Goal: Task Accomplishment & Management: Manage account settings

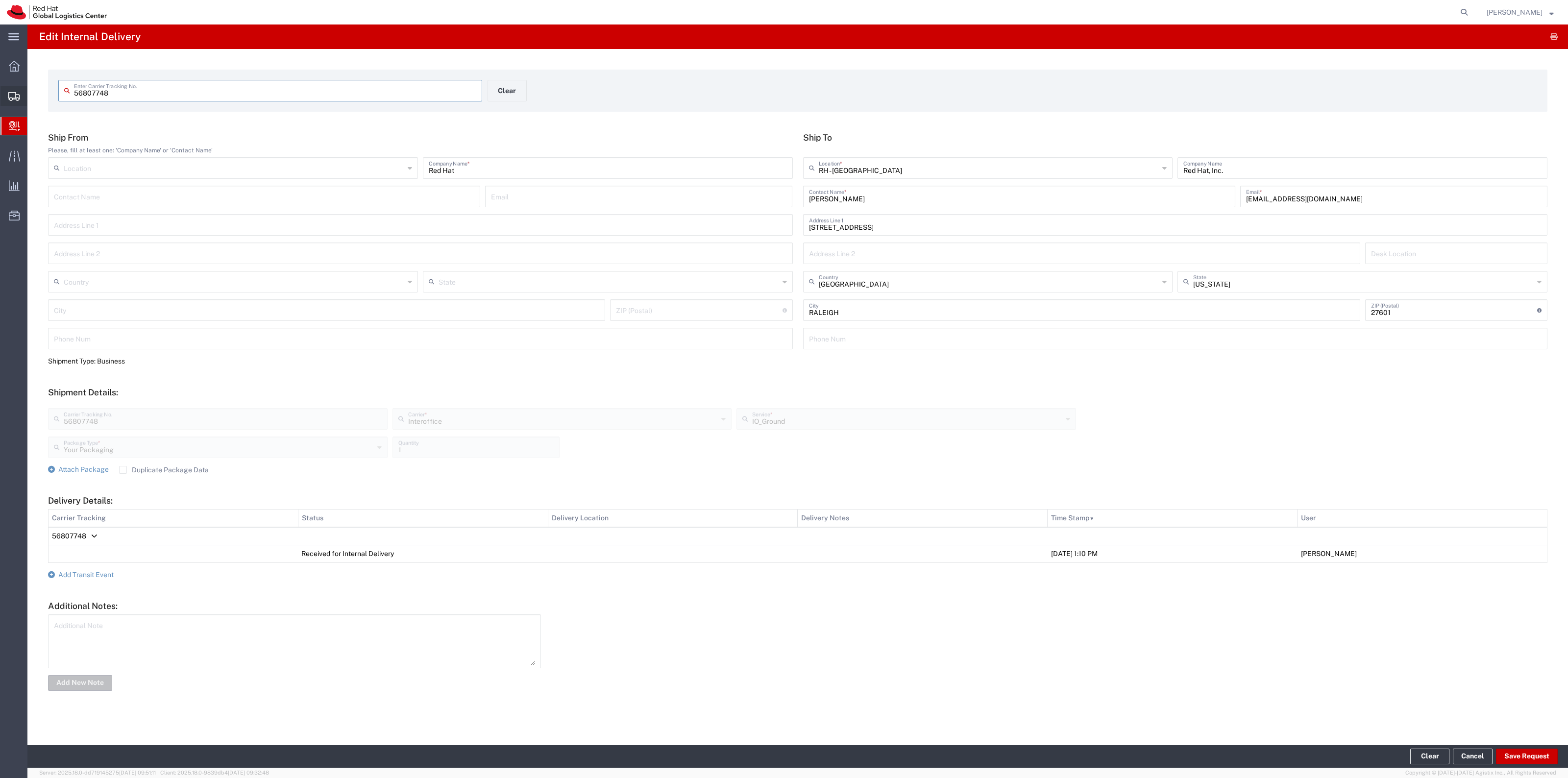
click at [0, 0] on span "Create Shipment" at bounding box center [0, 0] width 0 height 0
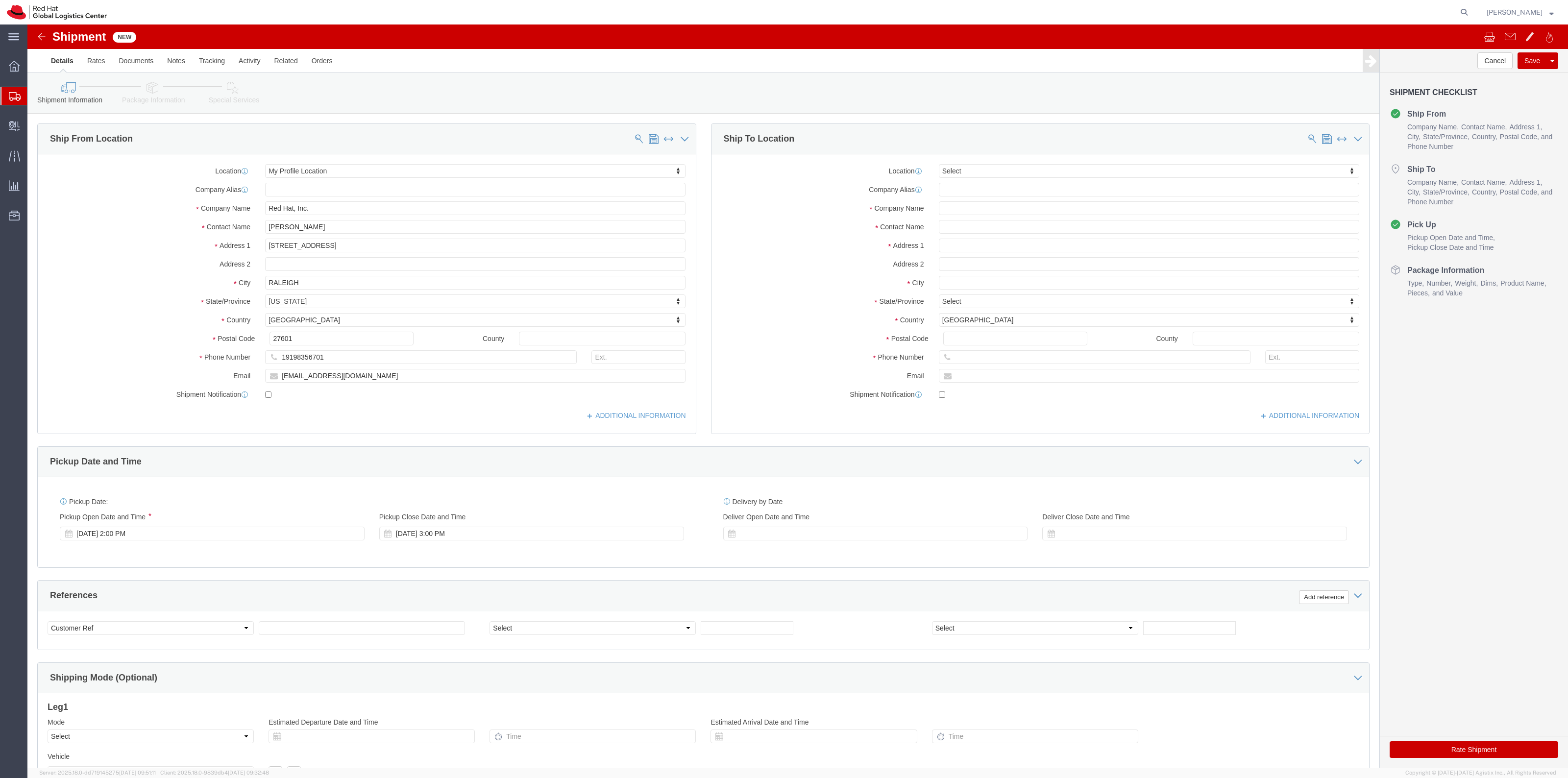
select select
drag, startPoint x: 318, startPoint y: 208, endPoint x: 184, endPoint y: 193, distance: 134.8
click div "Location My Profile Location My Profile Location [GEOGRAPHIC_DATA] - [GEOGRAPHI…"
drag, startPoint x: 287, startPoint y: 333, endPoint x: 212, endPoint y: 333, distance: 75.0
click div "Phone Number 19198356701"
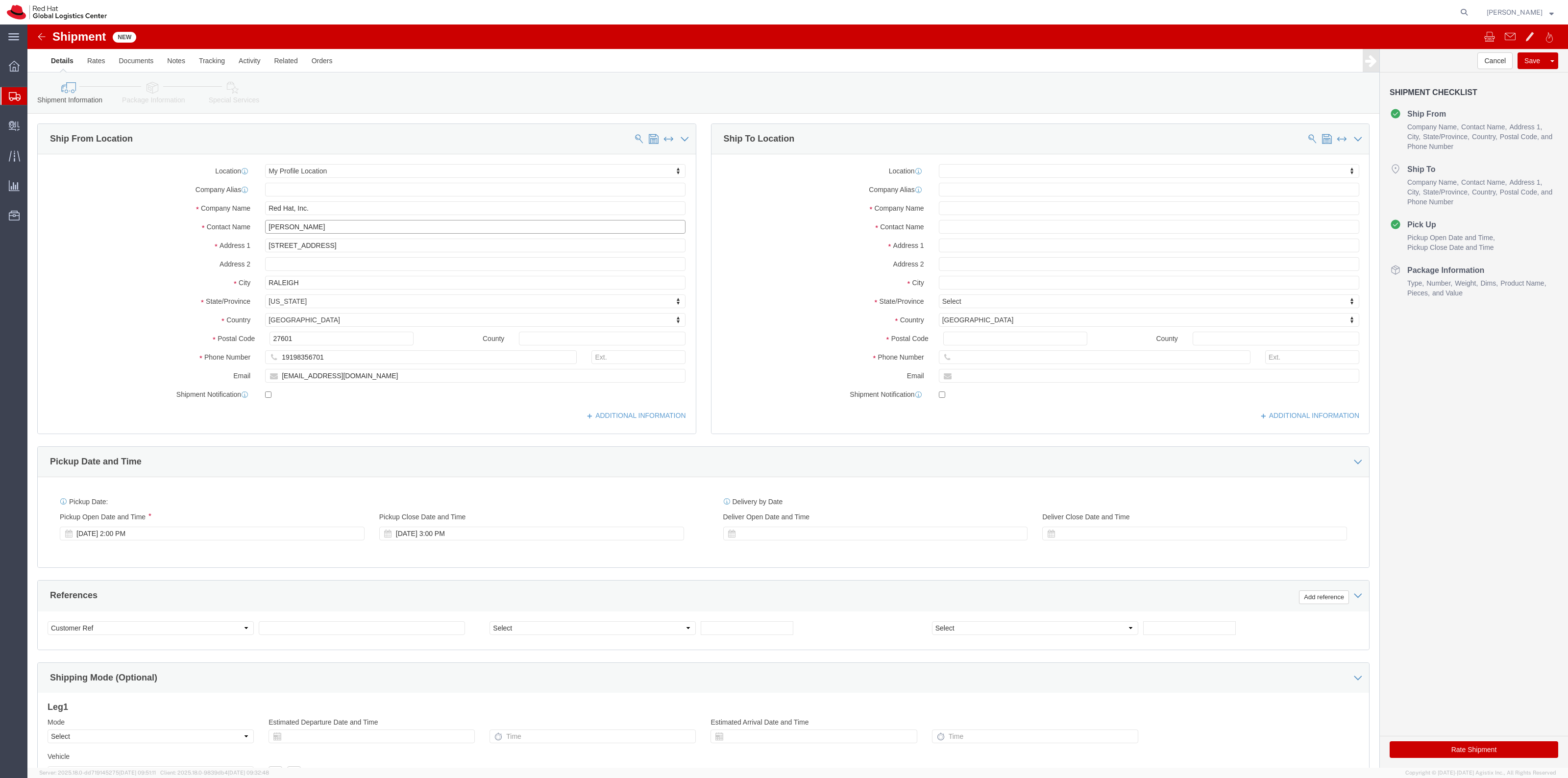
click input "[PERSON_NAME]"
type input "[PERSON_NAME]"
click p "- Red Hat, Inc. - ([PERSON_NAME]) [STREET_ADDRESS]"
select select "38014"
type input "[EMAIL_ADDRESS][DOMAIN_NAME]"
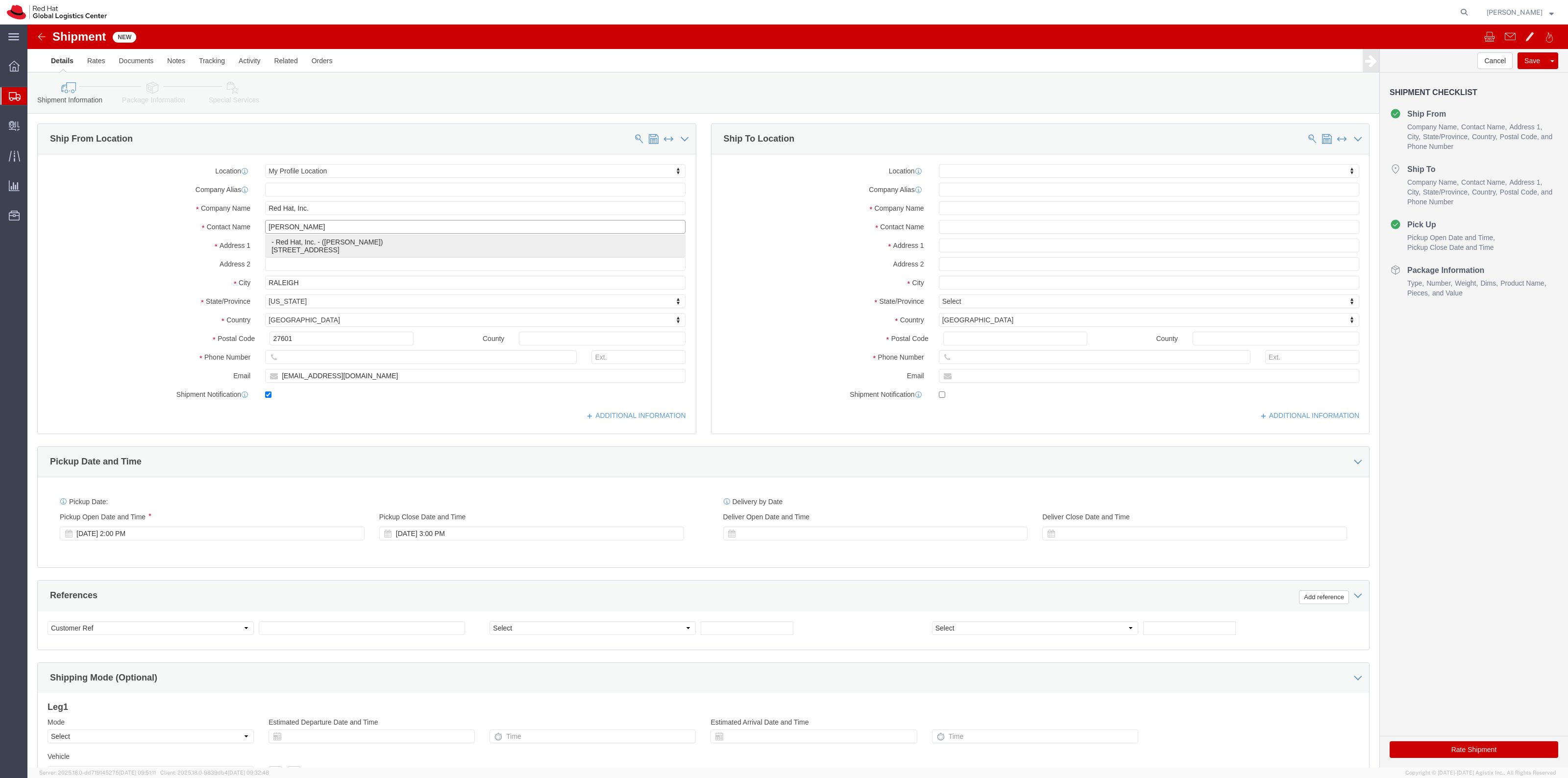
checkbox input "true"
type input "[PERSON_NAME]"
select select "NC"
click input "text"
paste input "19198356701"
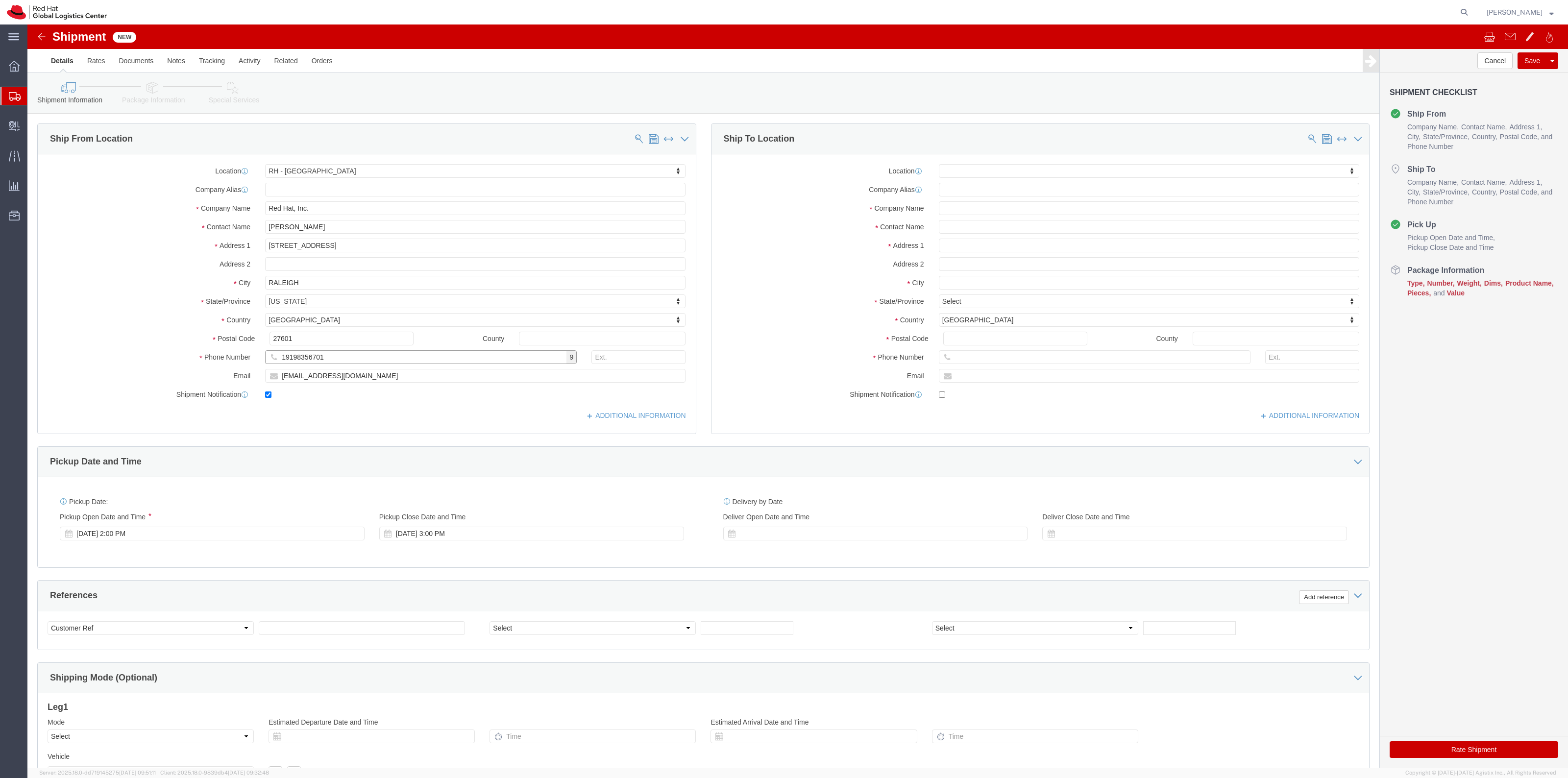
type input "19198356701"
click input "text"
type input "[PERSON_NAME]"
click p "- Red Hat, Inc. - ([PERSON_NAME]) [STREET_ADDRESS][PERSON_NAME]"
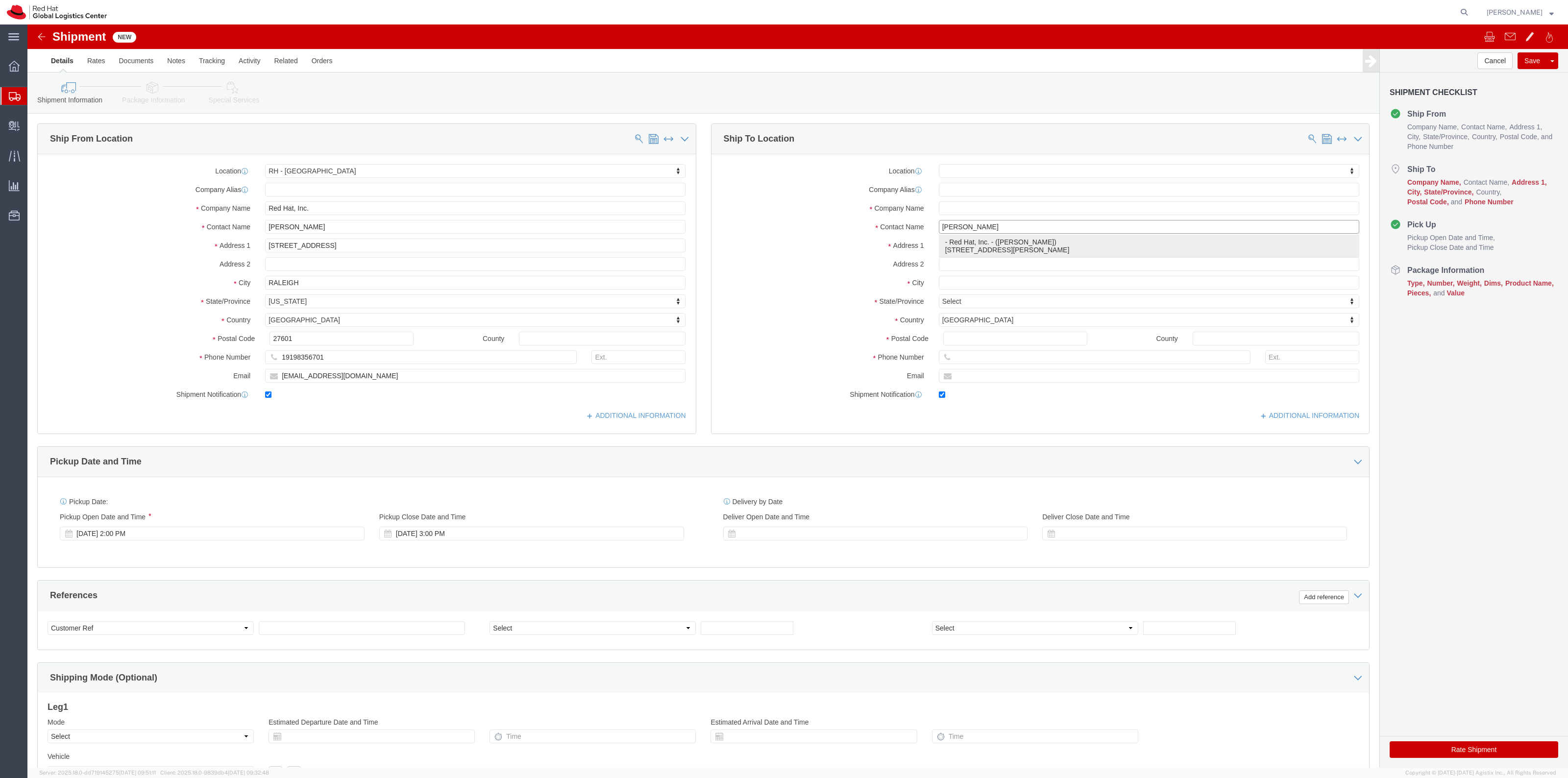
select select "38038"
type input "Red Hat, Inc."
type input "[STREET_ADDRESS]"
type input "Suite 800"
type input "[PERSON_NAME]"
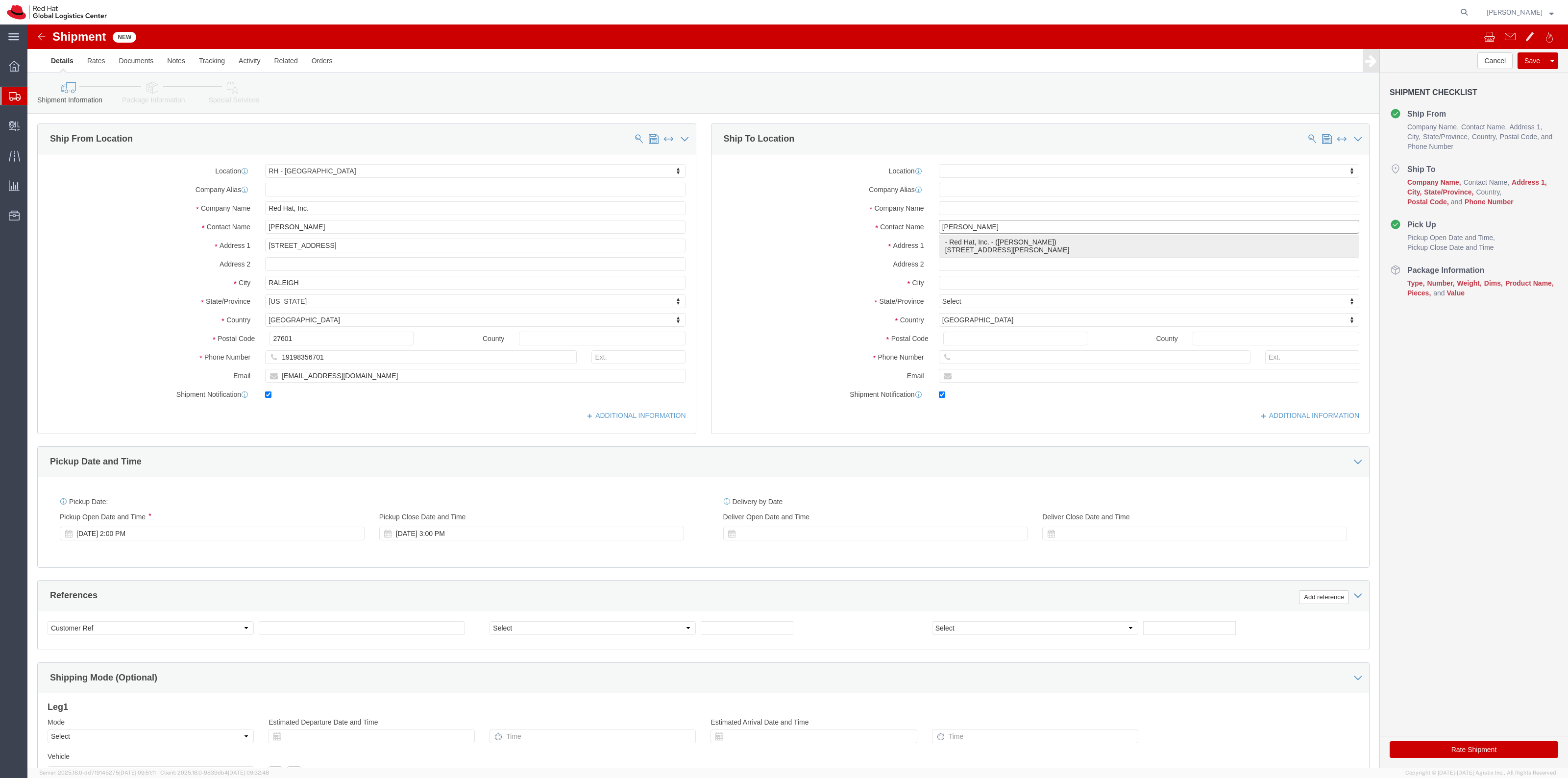
type input "22102"
type input "[EMAIL_ADDRESS][DOMAIN_NAME]"
checkbox input "true"
type input "[PERSON_NAME]"
select select "VA"
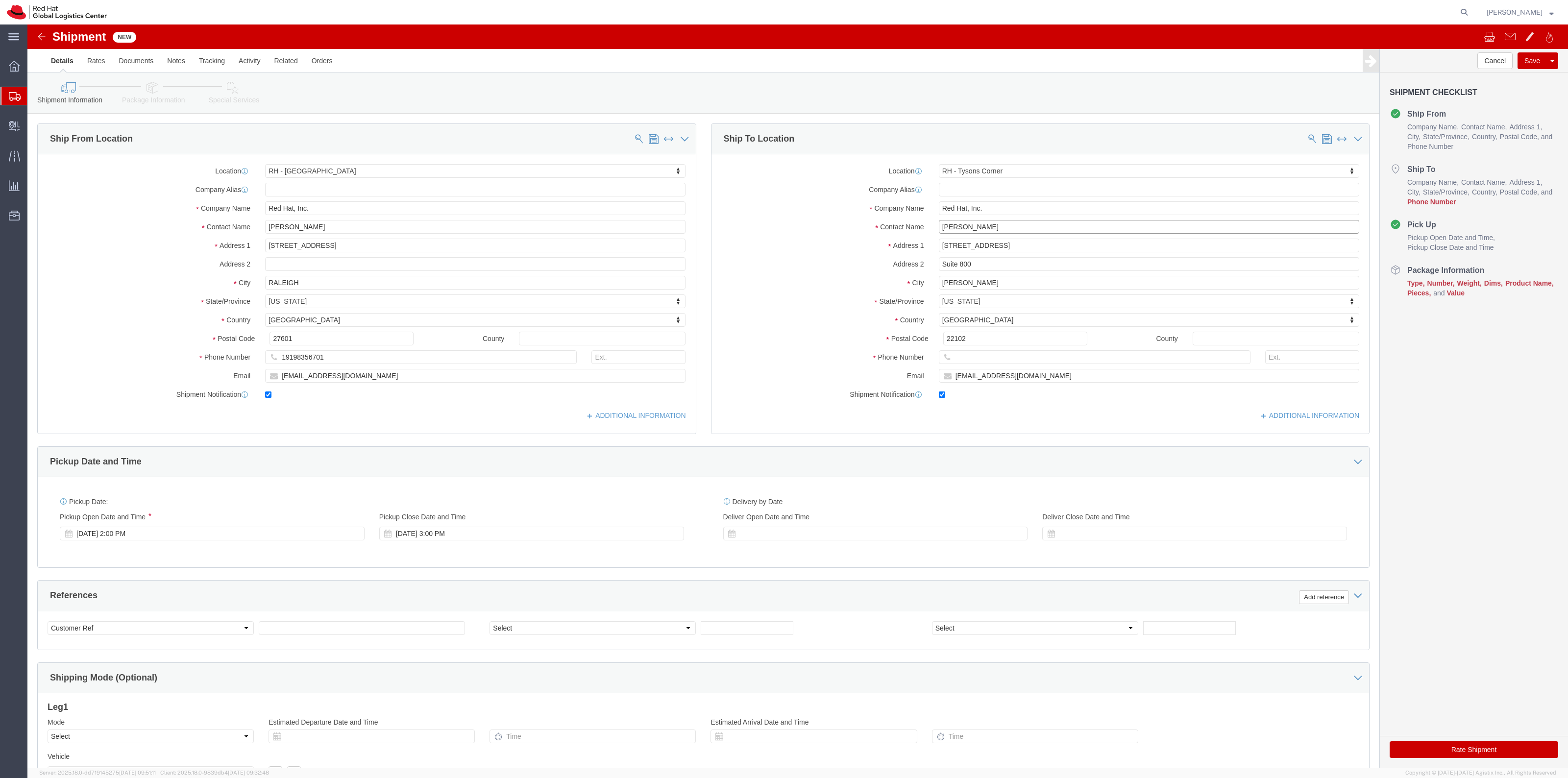
type input "[PERSON_NAME]"
click input "text"
paste input "[PHONE_NUMBER]"
type input "[PHONE_NUMBER]"
click div "Shipment Information Package Information Special Services"
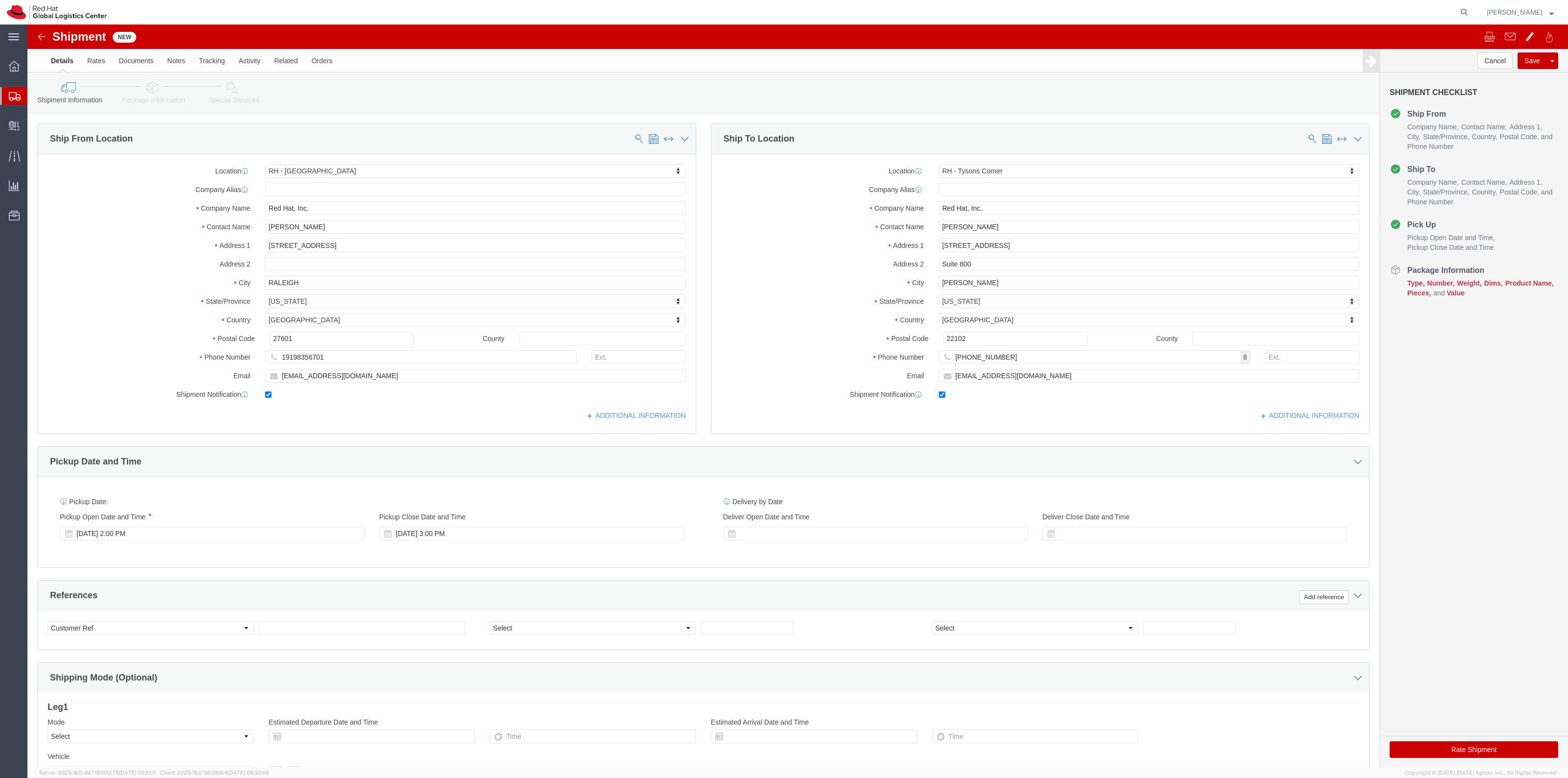
click link "Package Information"
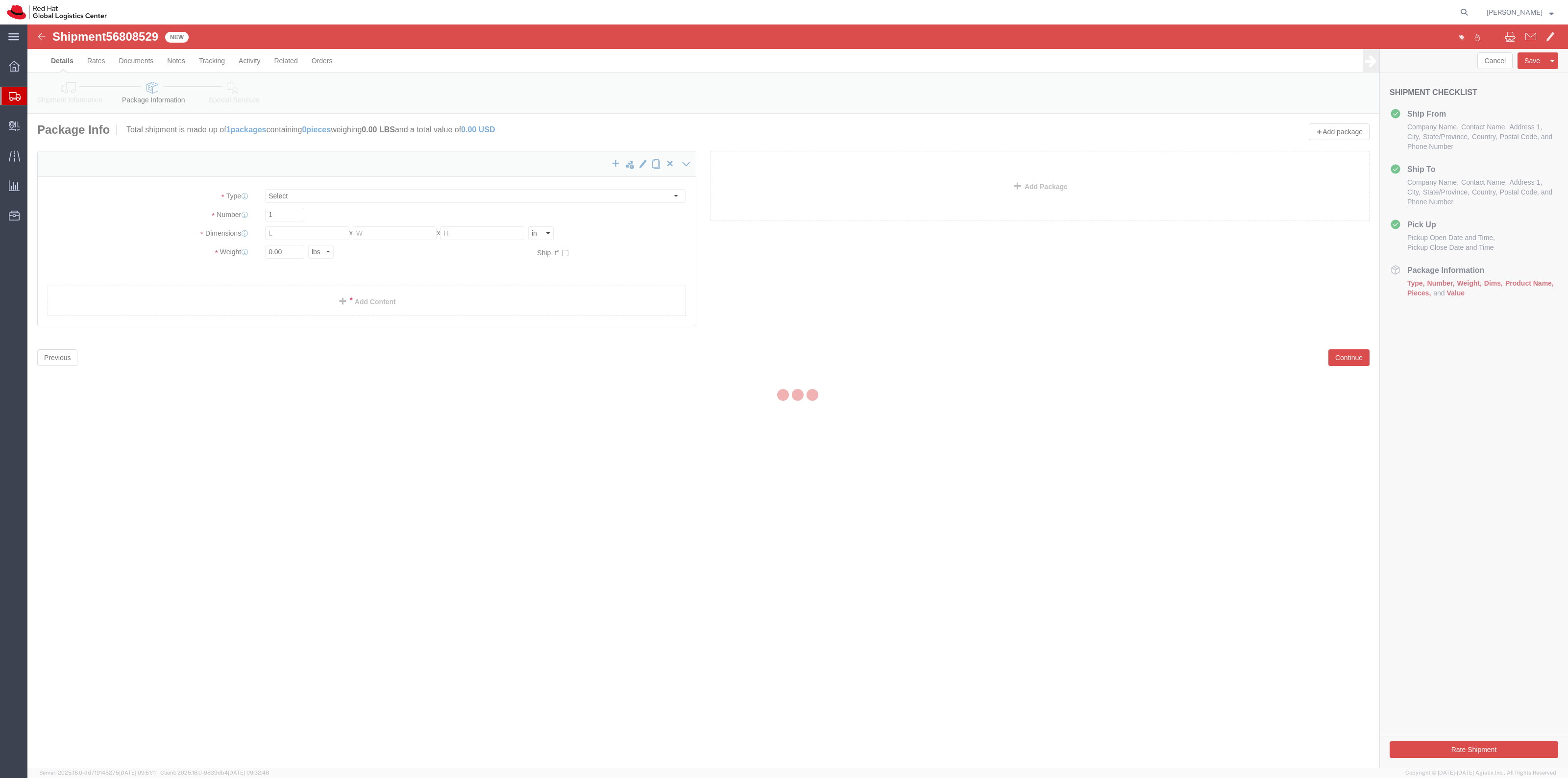
select select
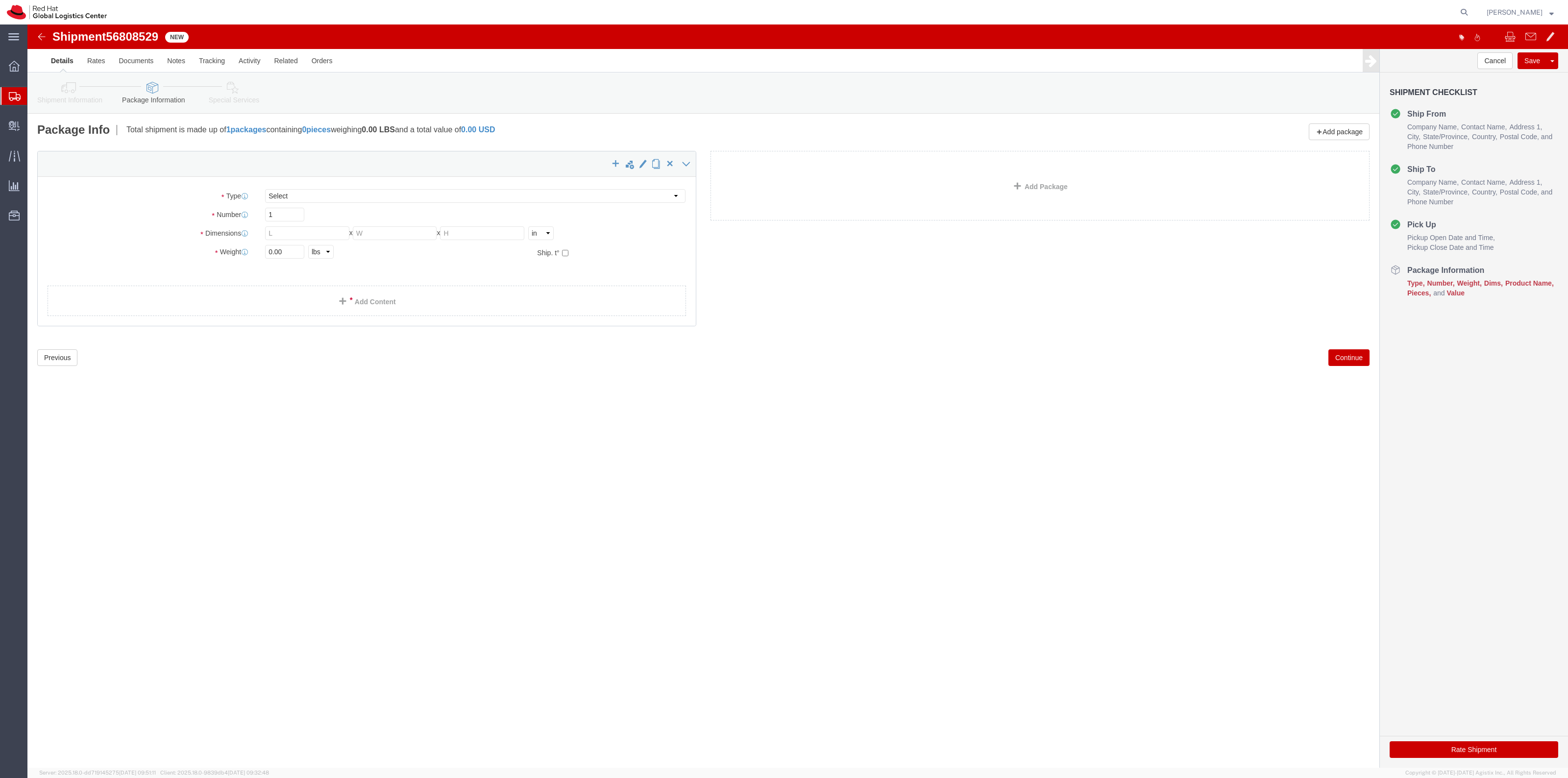
click div "Package Type Select Case(s) Crate(s) Envelope Large Box Medium Box PAK Skid(s) …"
click input "text"
type input "50"
type input "12"
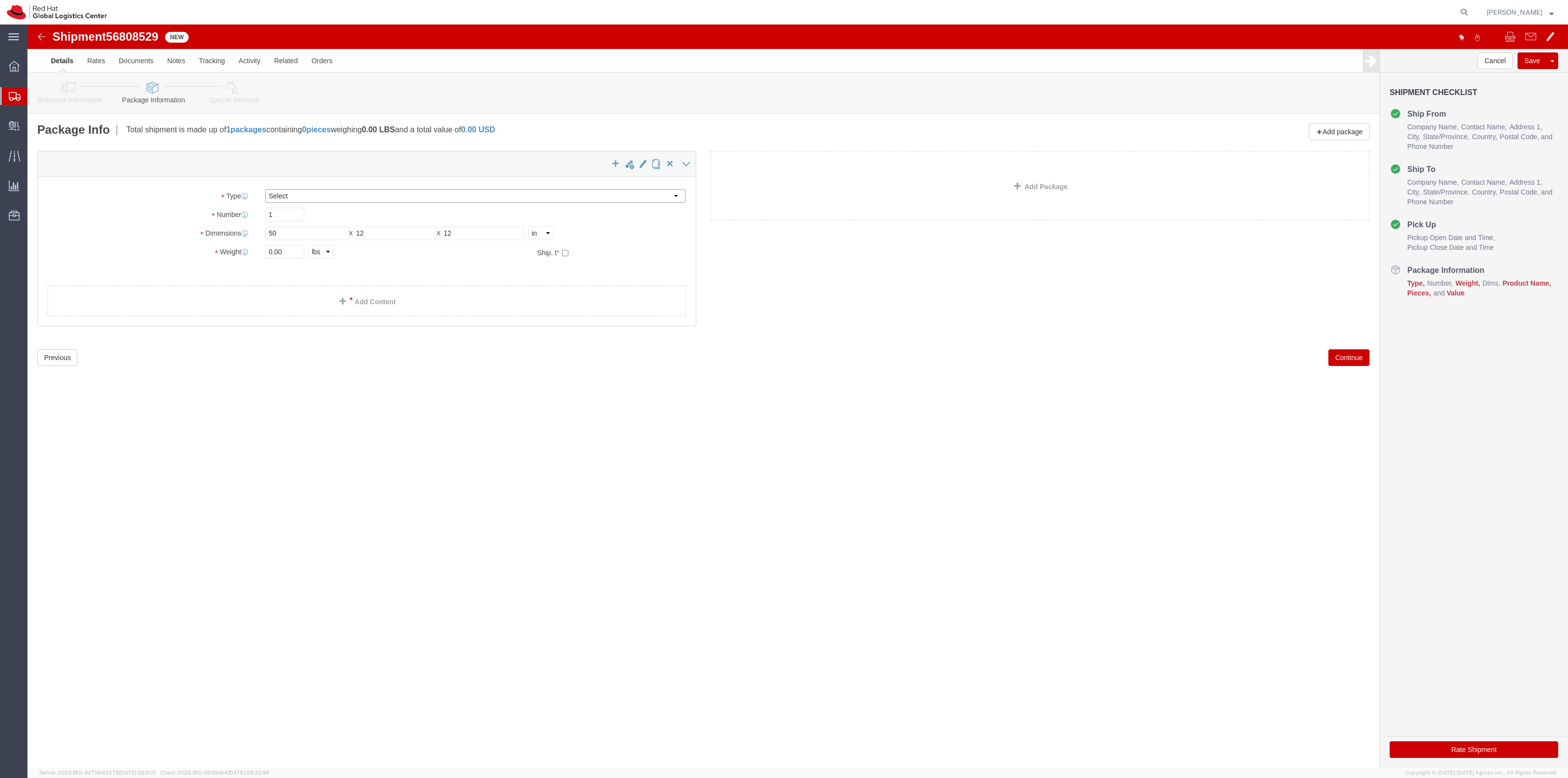
click select "Select Case(s) Crate(s) Envelope Large Box Medium Box PAK Skid(s) Small Box Sma…"
select select "YRPK"
click select "Select Case(s) Crate(s) Envelope Large Box Medium Box PAK Skid(s) Small Box Sma…"
click input "0.00"
drag, startPoint x: 264, startPoint y: 229, endPoint x: 220, endPoint y: 227, distance: 44.0
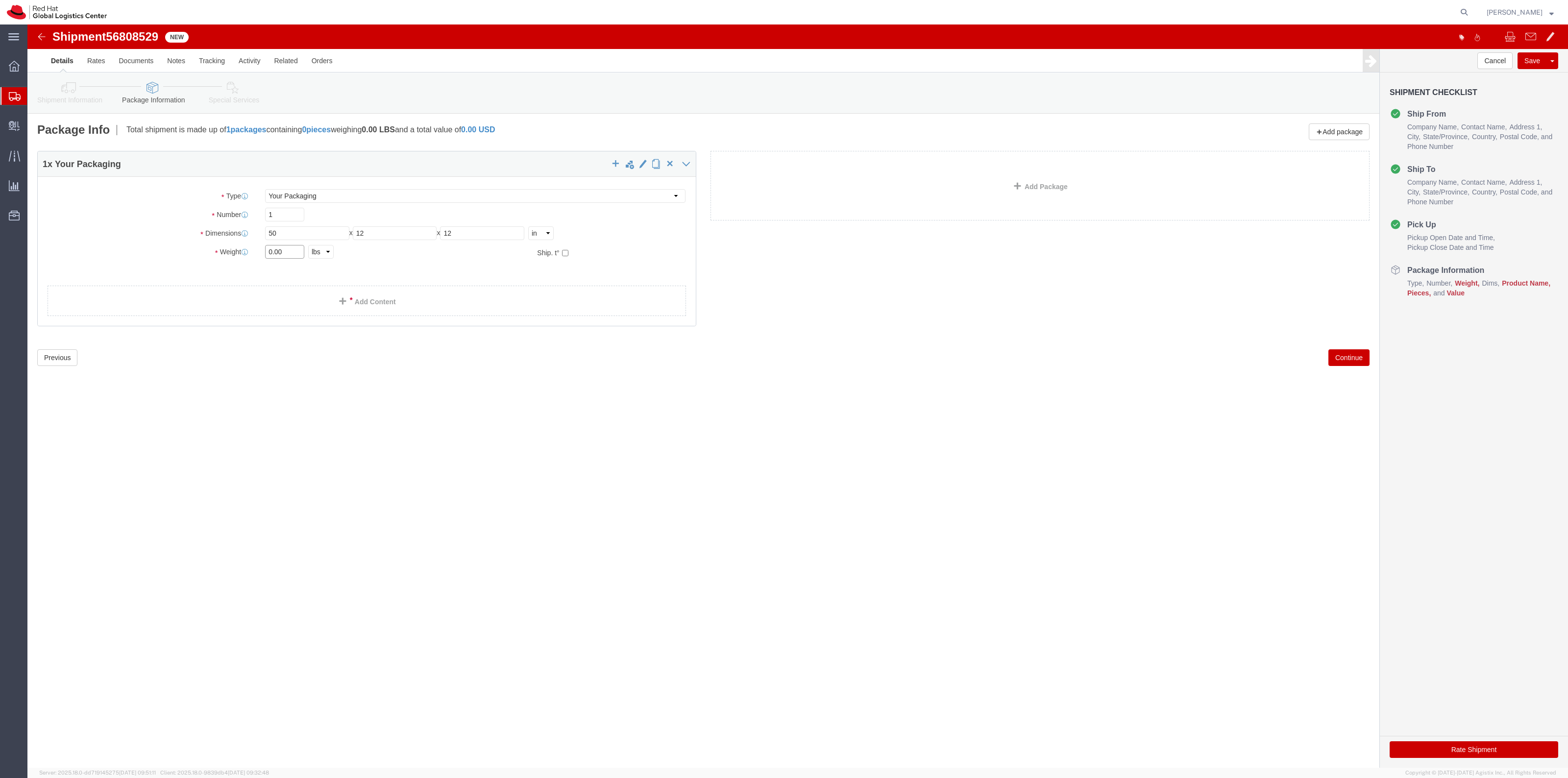
click div "Weight 0.00 Select kgs lbs Ship. t°"
type input "27"
drag, startPoint x: 296, startPoint y: 319, endPoint x: 297, endPoint y: 283, distance: 36.0
click div "Previous Continue"
click link "Add Content"
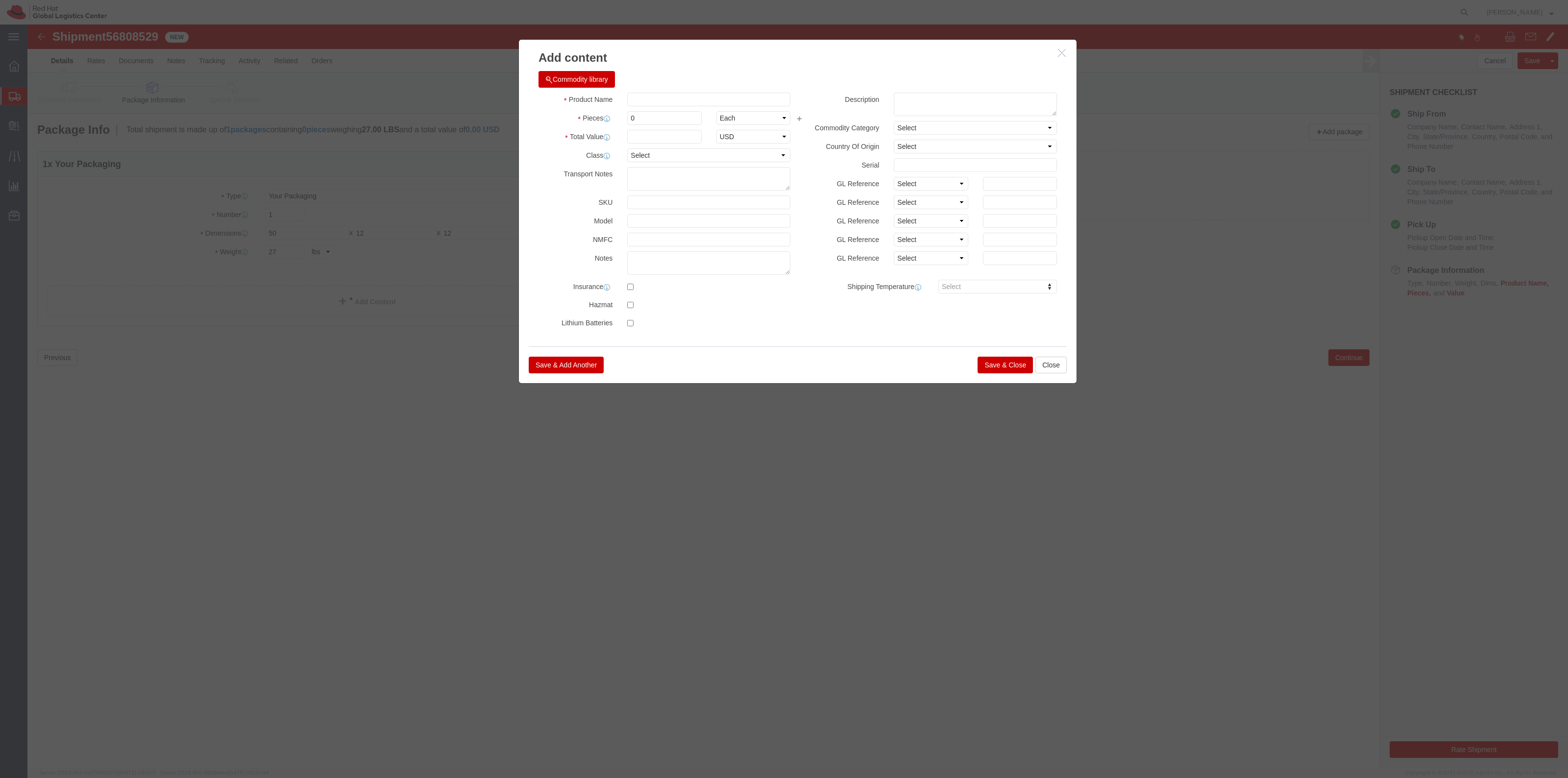
click div
click input "text"
type input "Ipad stand + ipad"
type input "7"
type input "2"
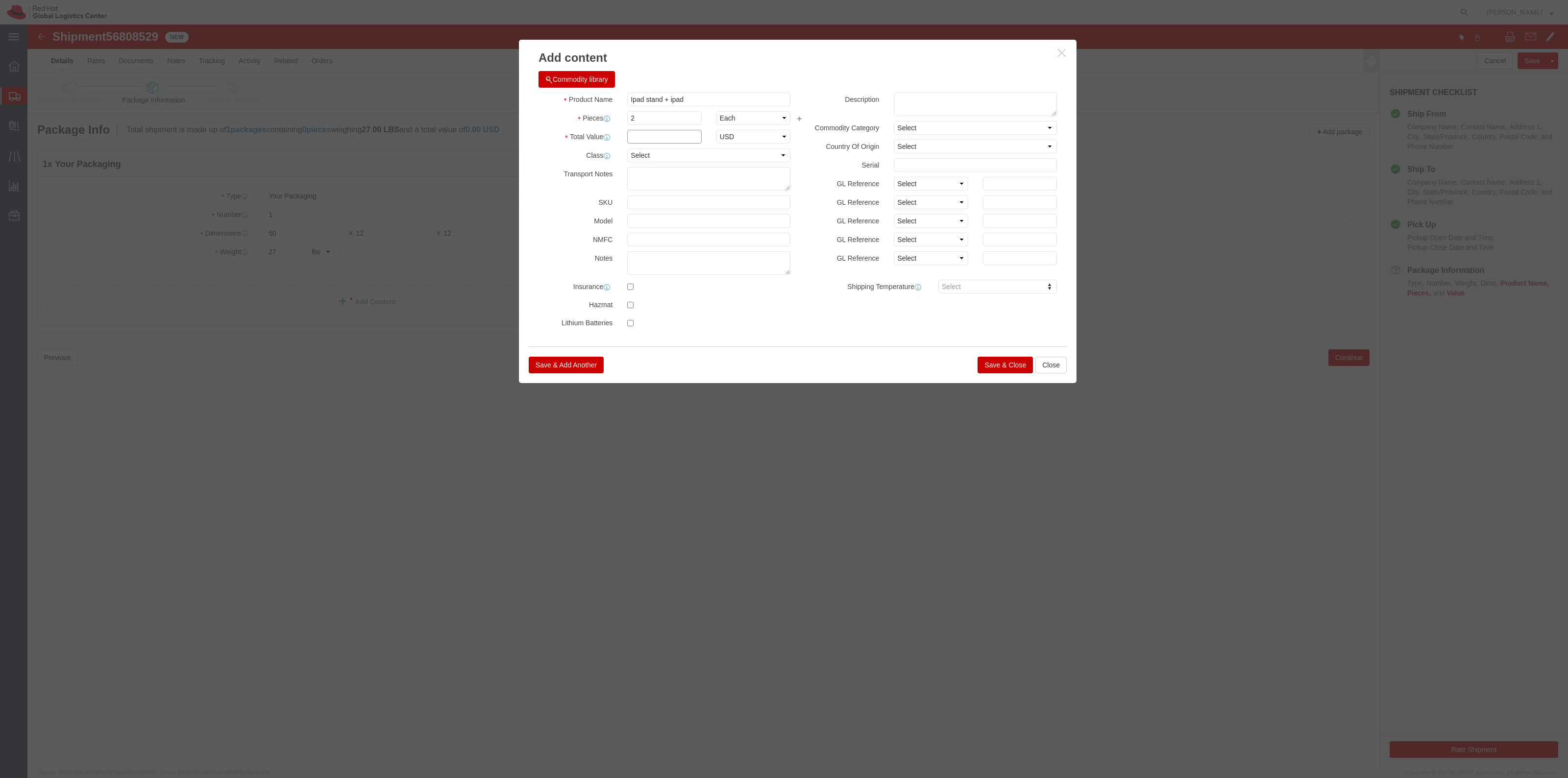
click input "text"
type input "700"
click button "Save & Close"
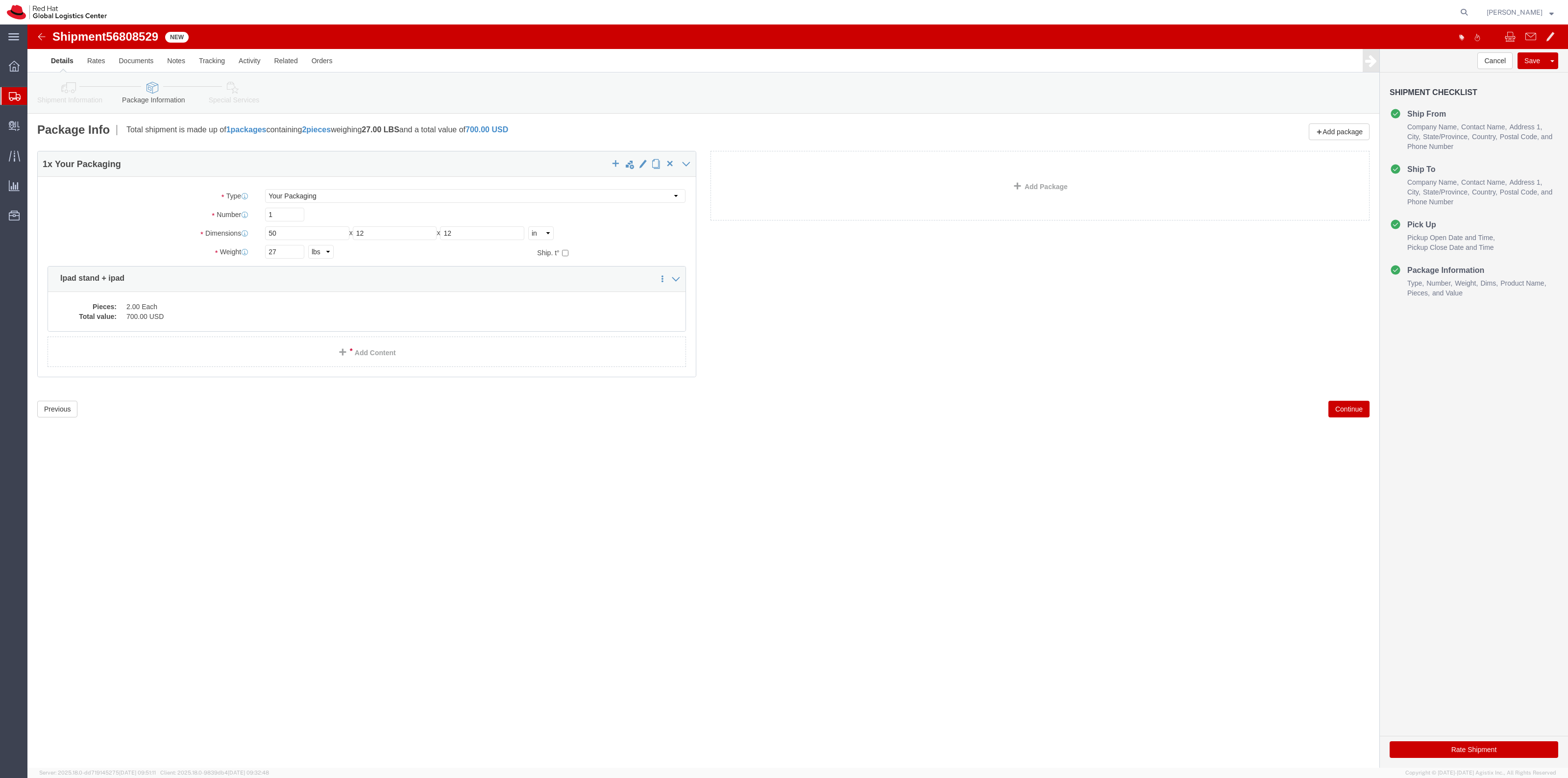
click link "Special Services"
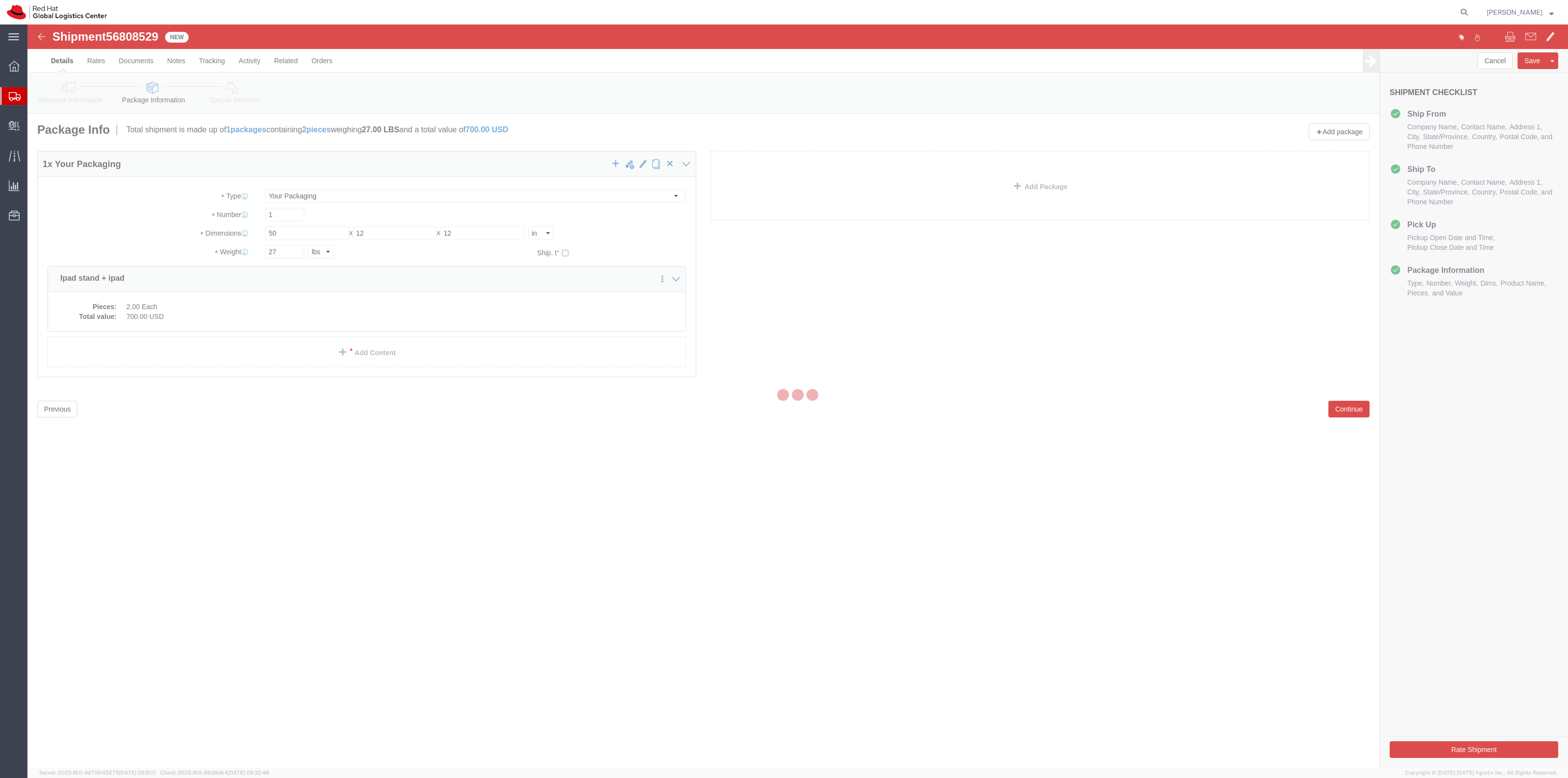
select select
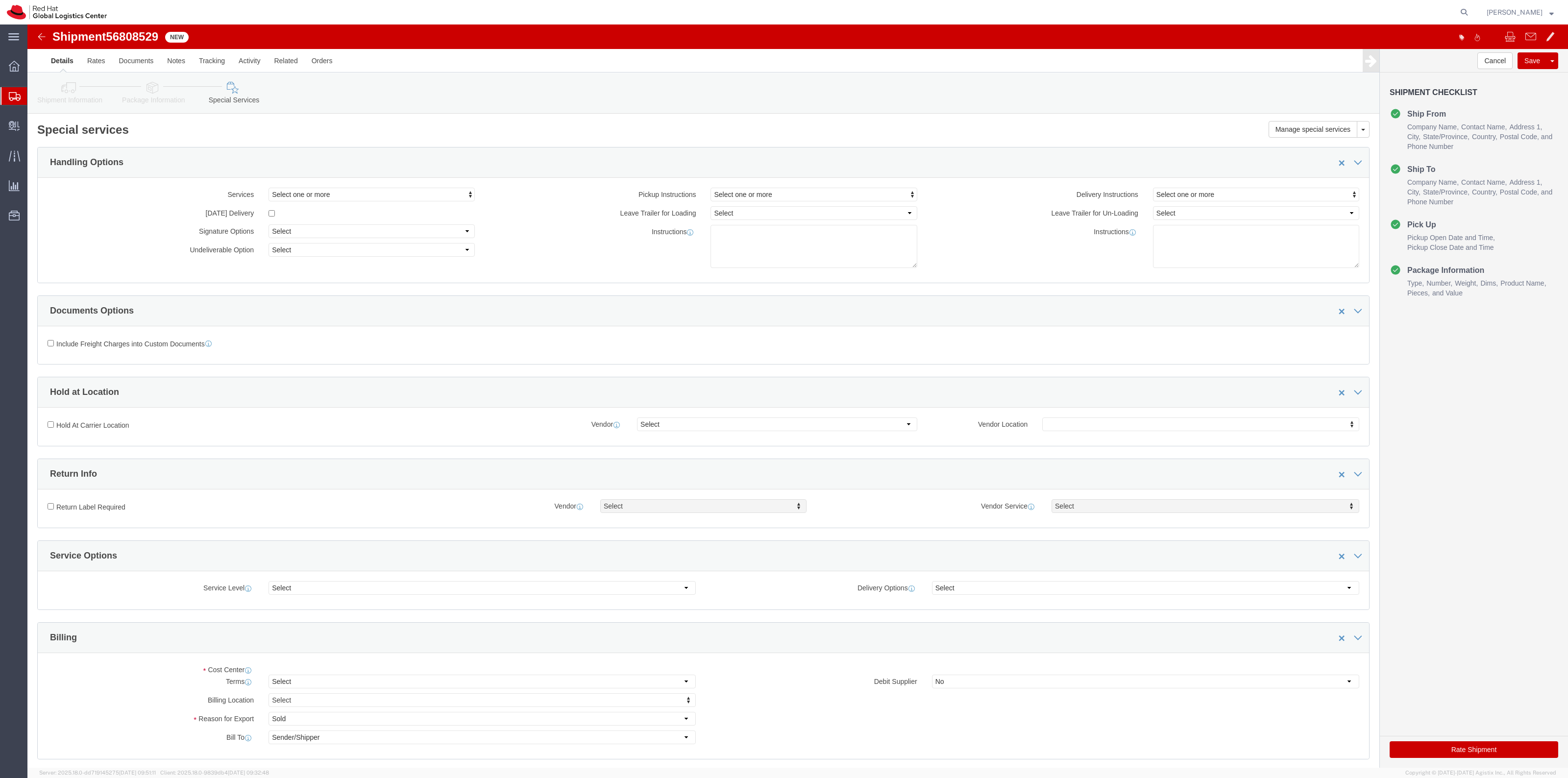
select select "COSTCENTER"
type input "813"
click button "Rate Shipment"
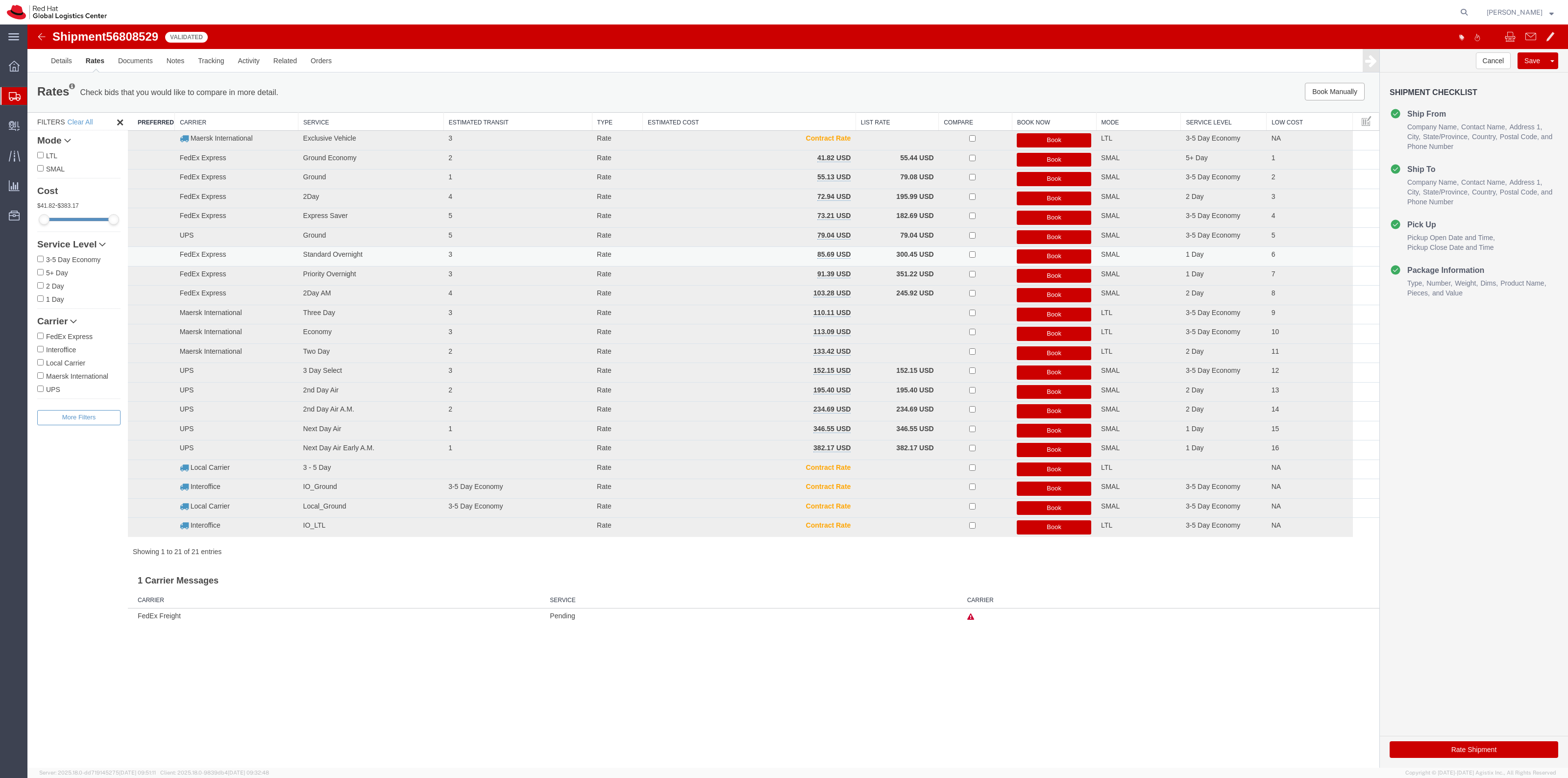
click at [1047, 257] on button "Book" at bounding box center [1054, 257] width 75 height 15
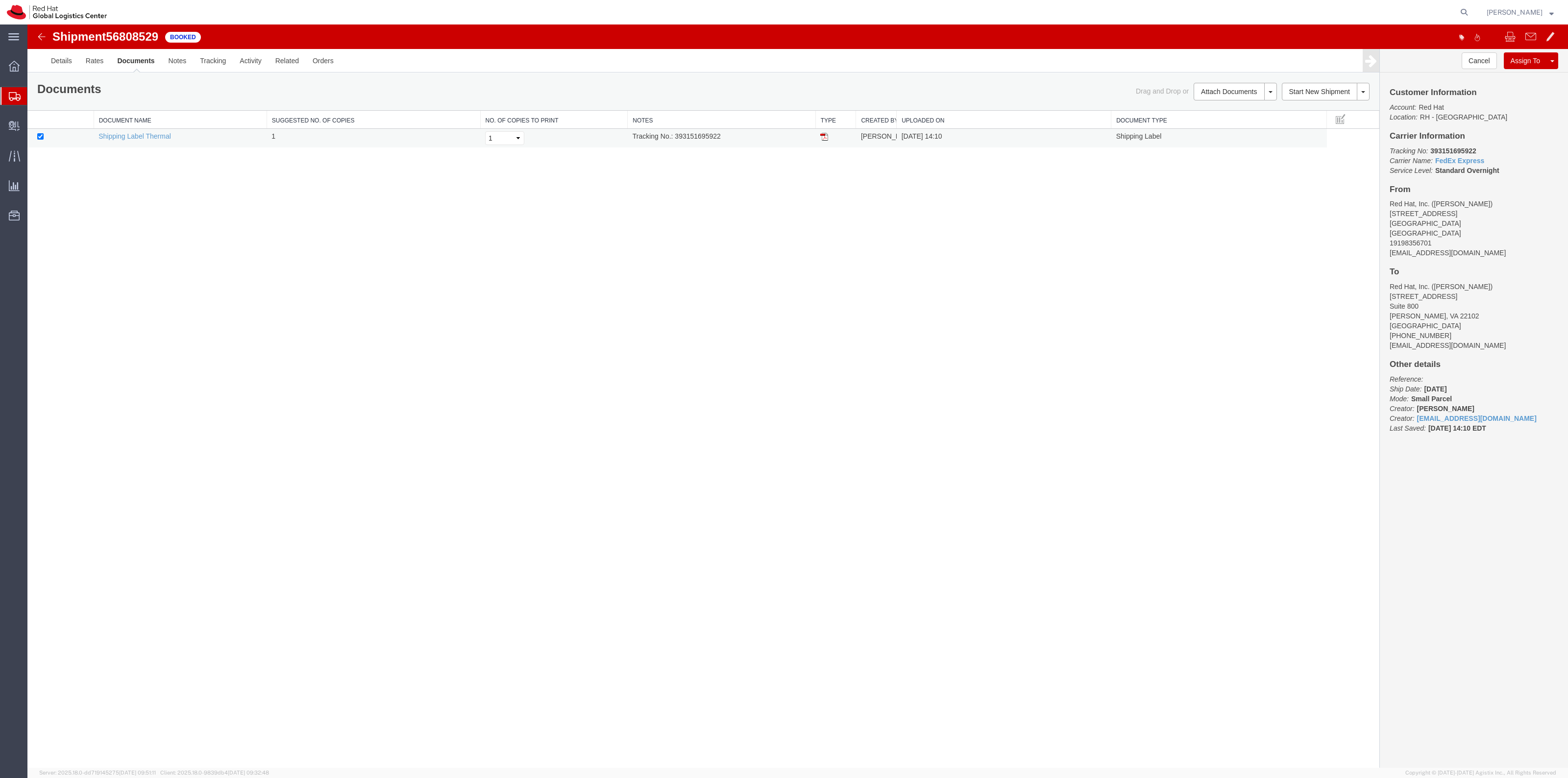
drag, startPoint x: 822, startPoint y: 133, endPoint x: 1029, endPoint y: 144, distance: 207.3
click at [822, 133] on img at bounding box center [824, 137] width 8 height 8
click at [1510, 74] on link "Clone Shipment" at bounding box center [1516, 77] width 85 height 15
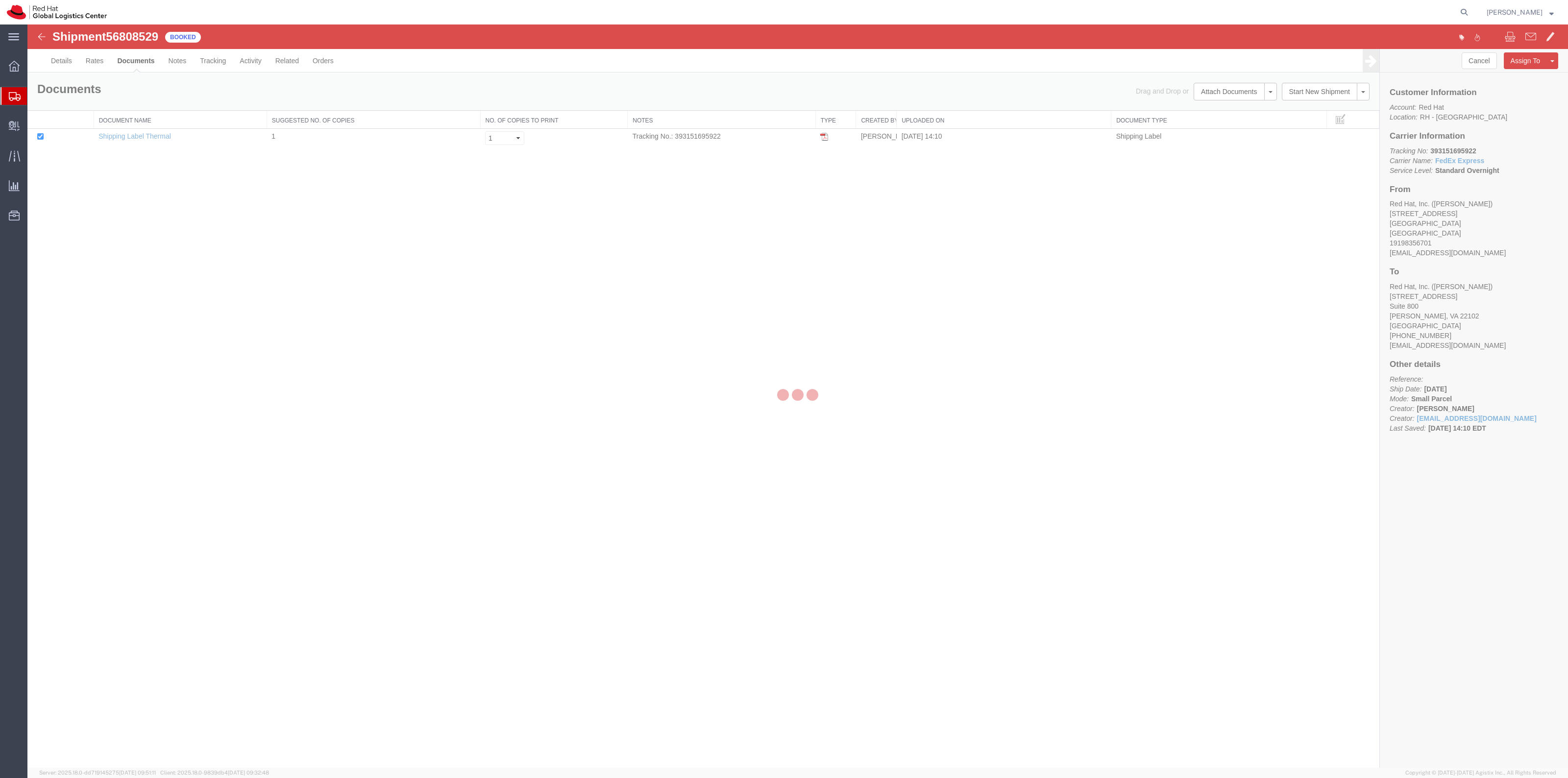
select select "38014"
select select "38038"
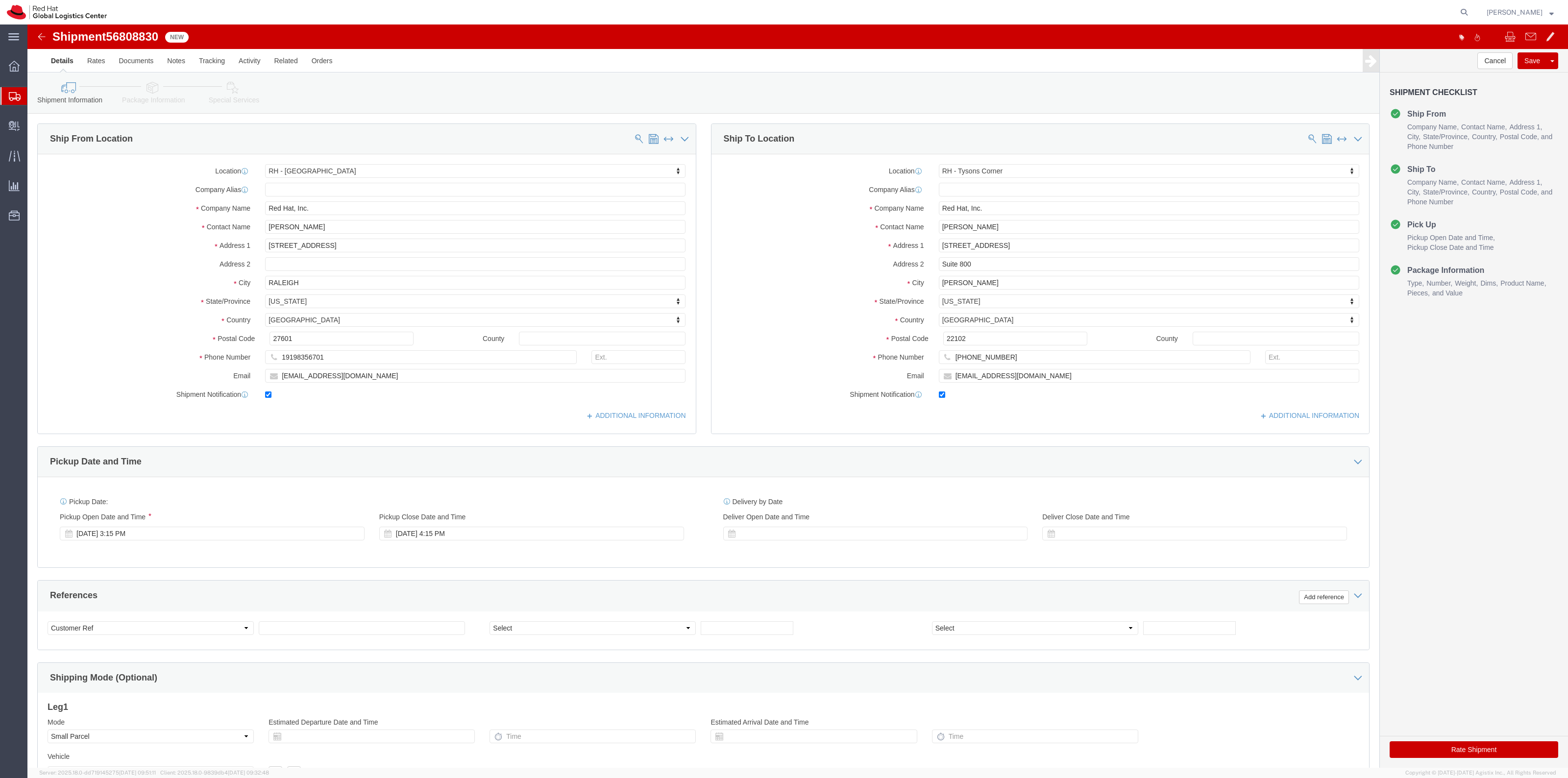
scroll to position [1455, 0]
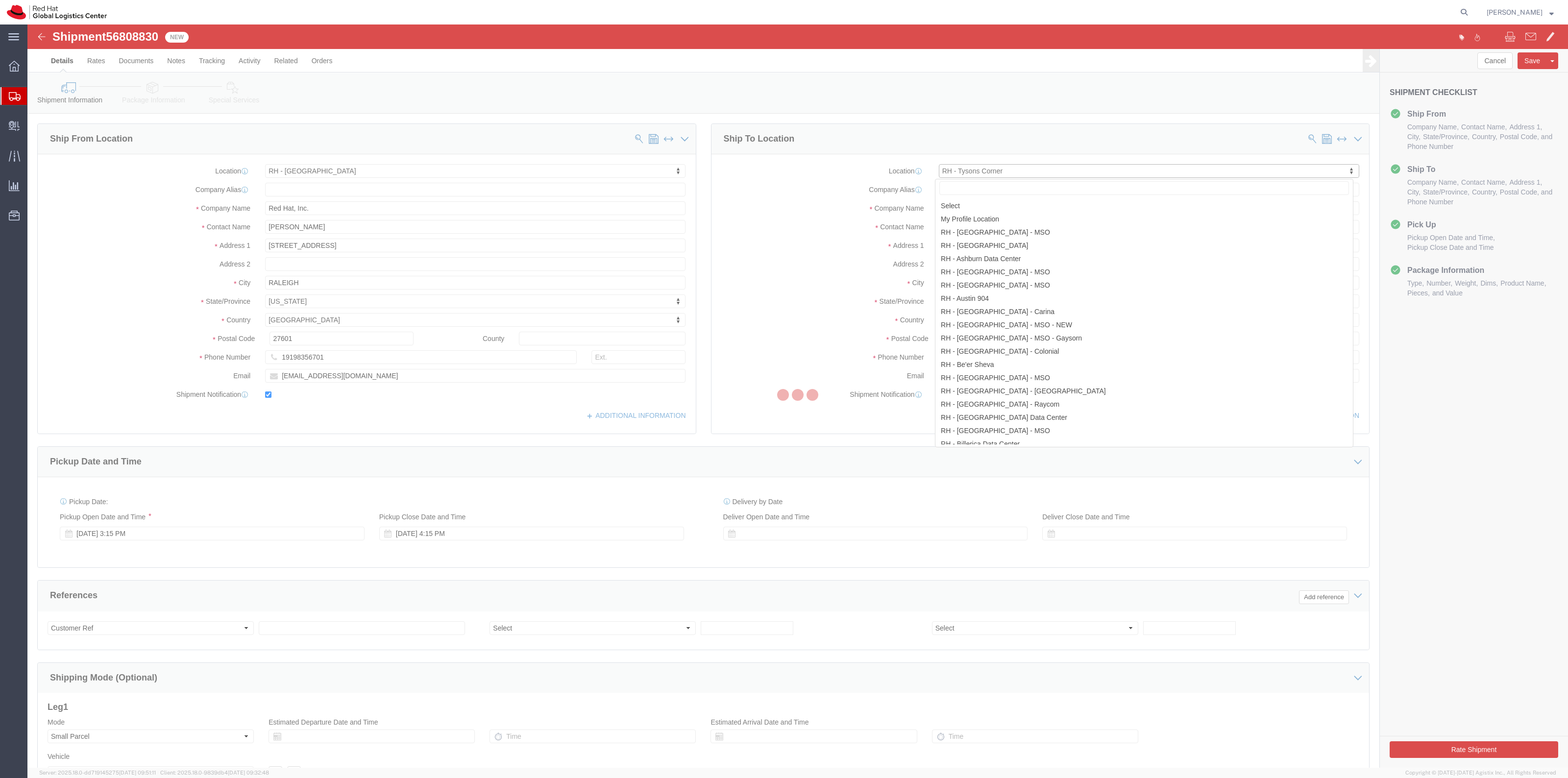
scroll to position [1455, 0]
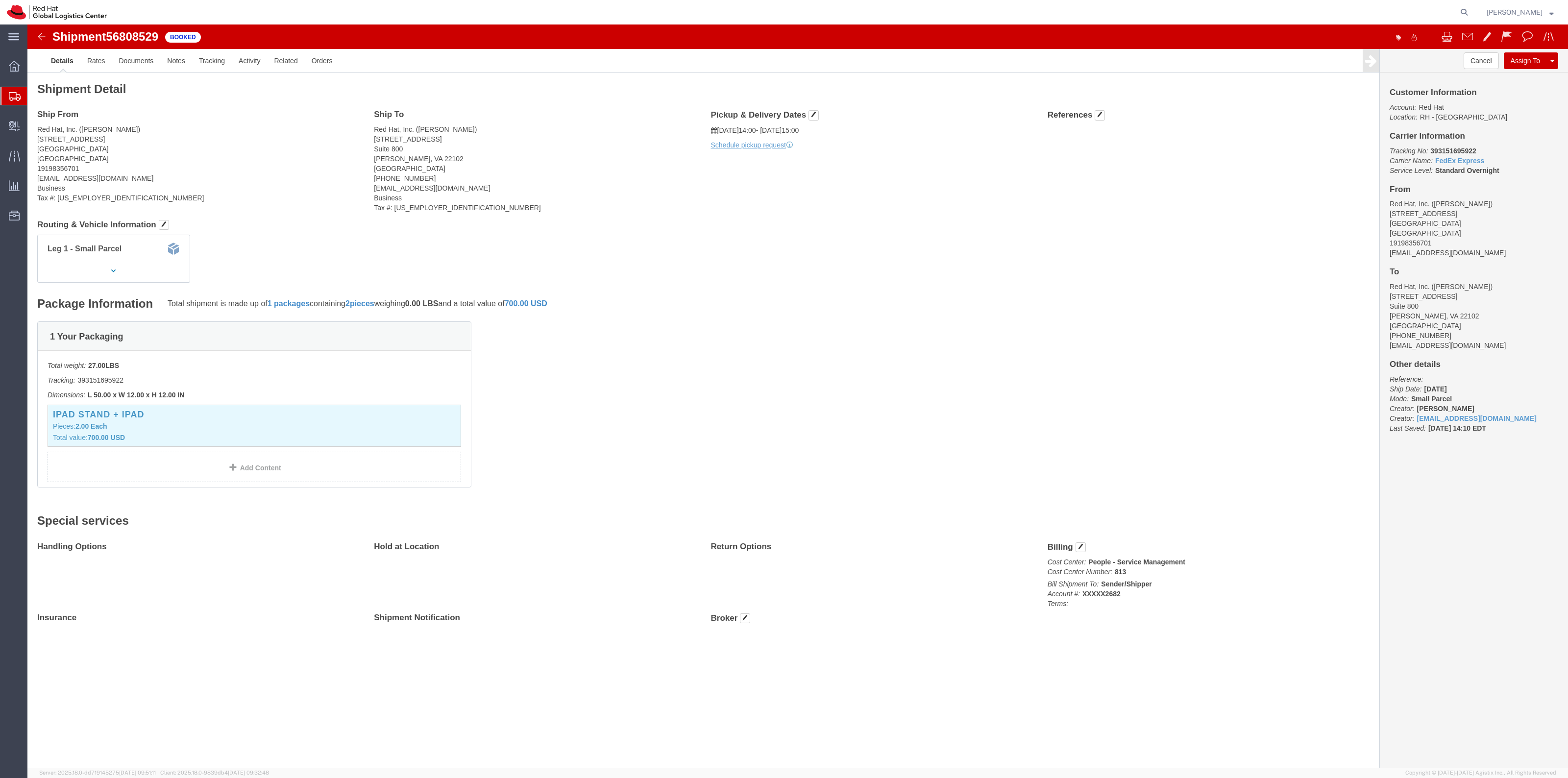
click span "56808529"
drag, startPoint x: 115, startPoint y: 5, endPoint x: 110, endPoint y: 10, distance: 7.1
copy span "56808529"
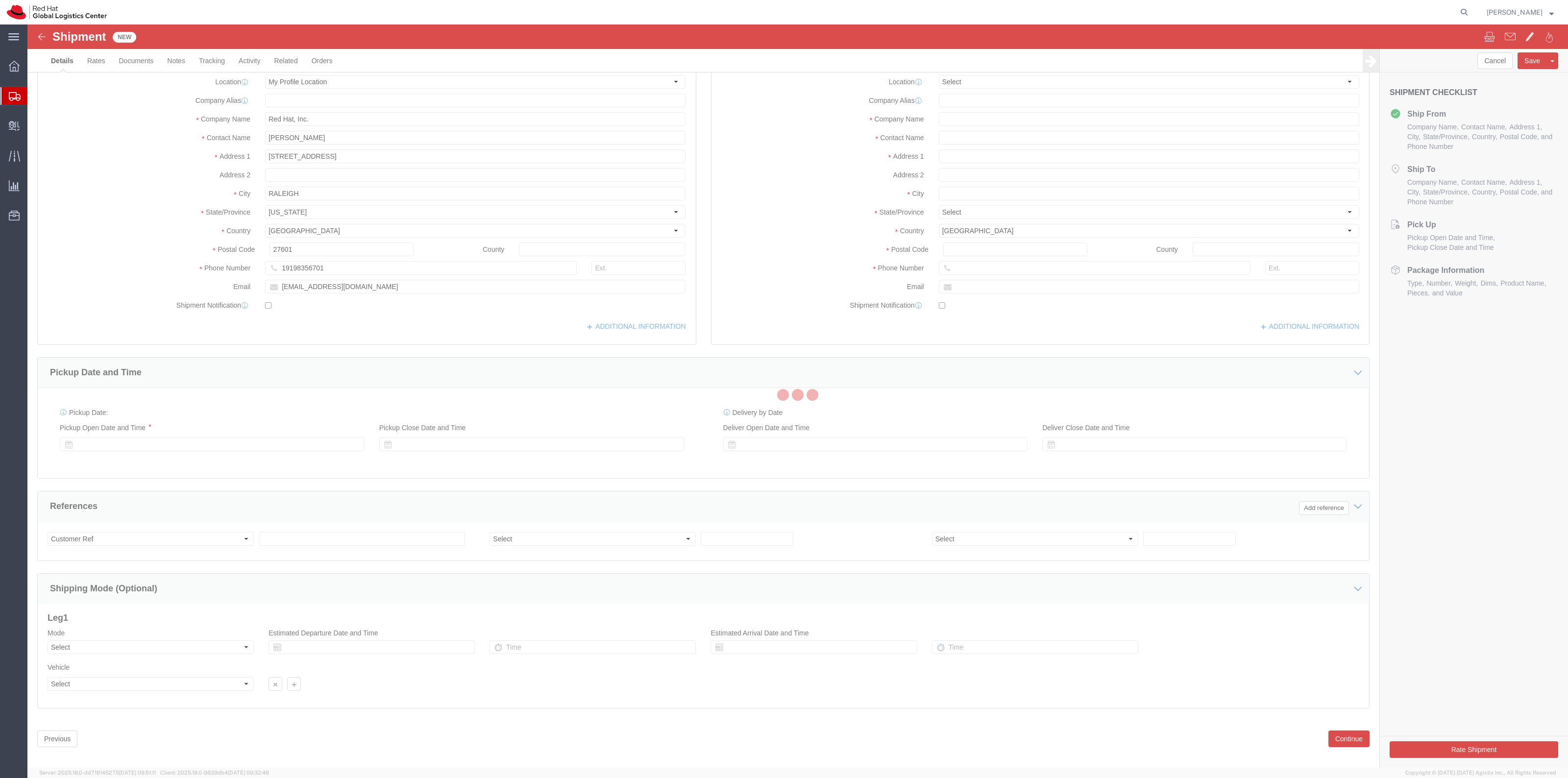
select select "MYPROFILE"
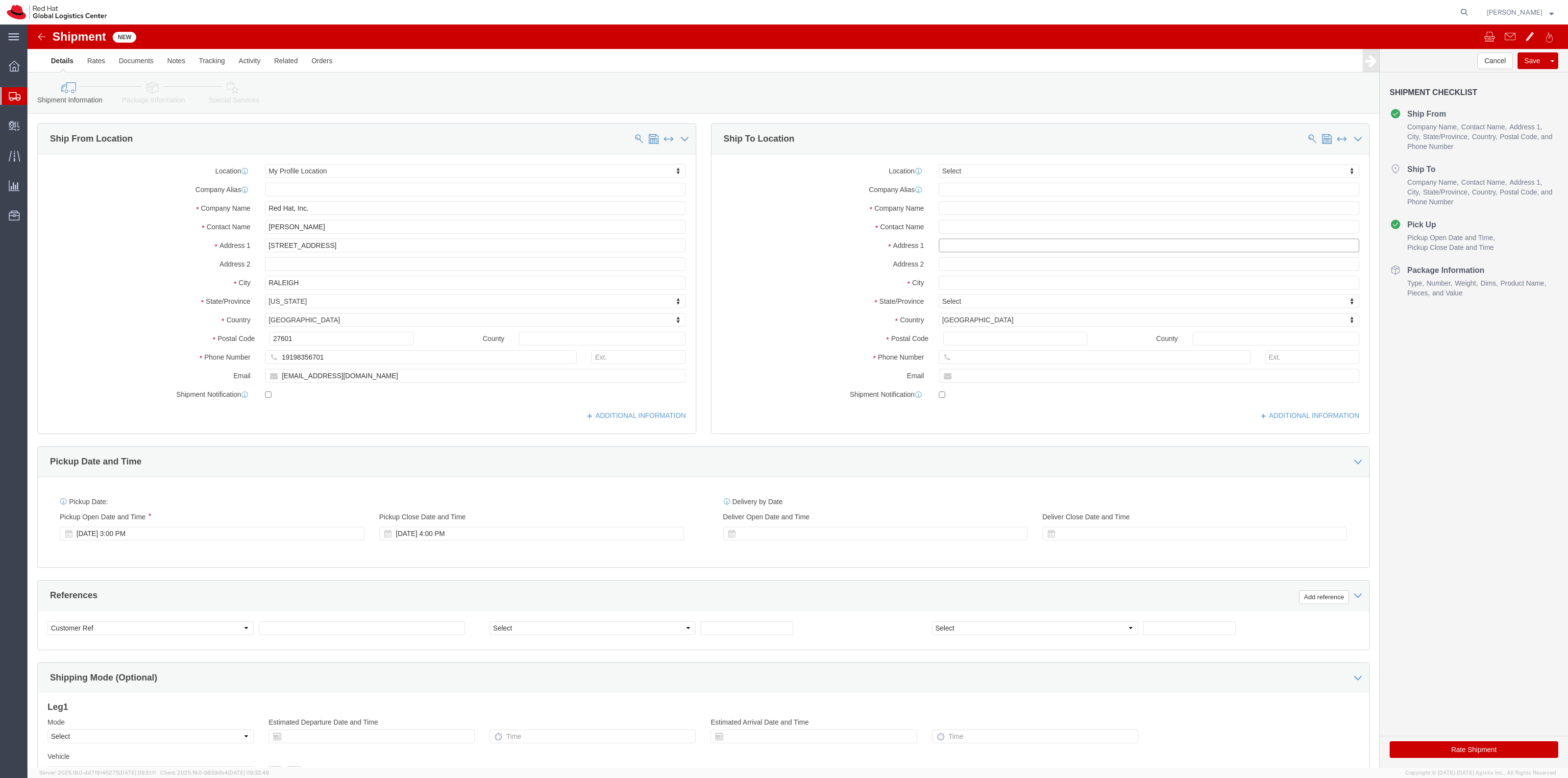
drag, startPoint x: 958, startPoint y: 217, endPoint x: 951, endPoint y: 212, distance: 8.6
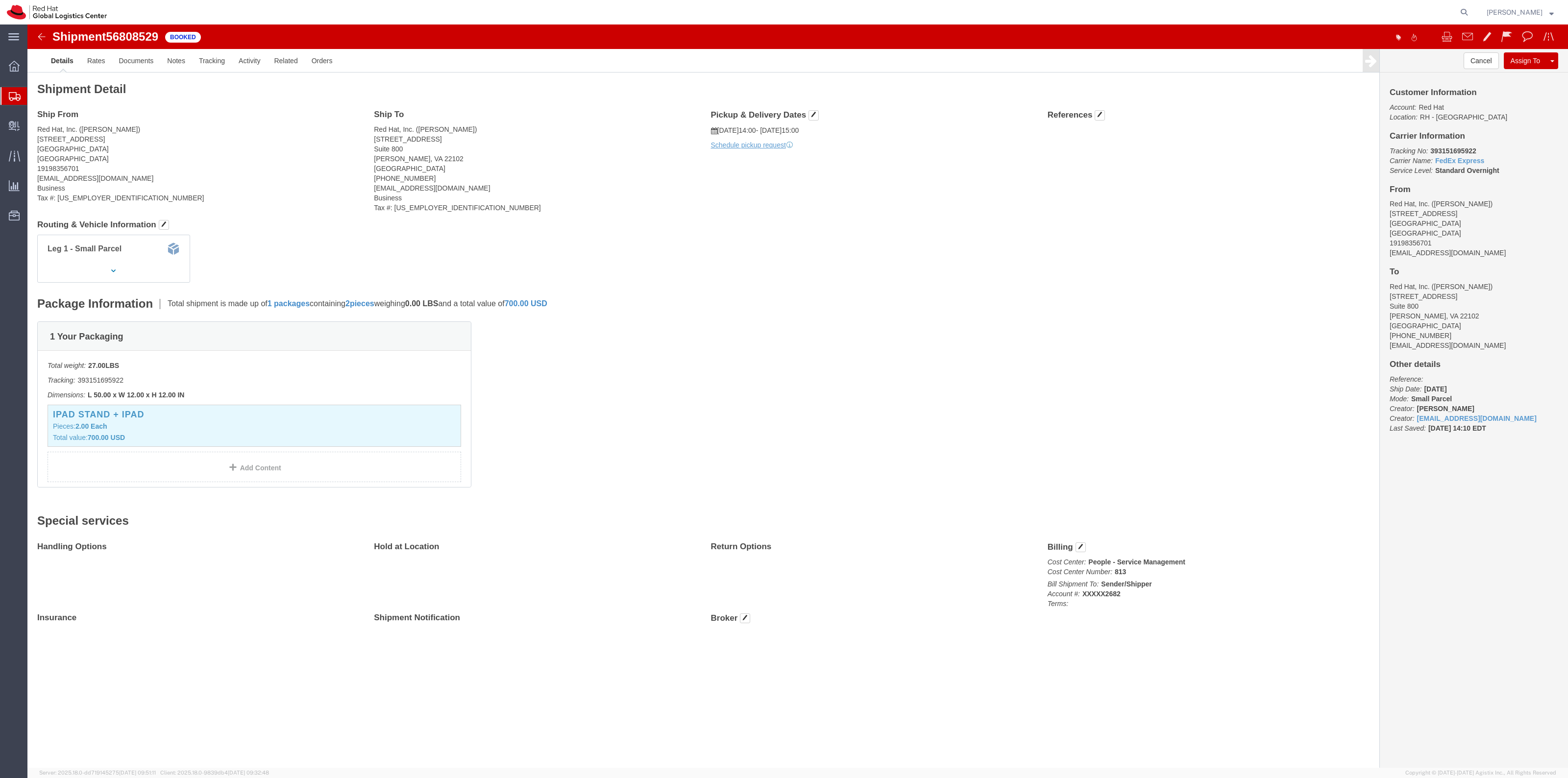
click at [0, 0] on span "Shipment Manager" at bounding box center [0, 0] width 0 height 0
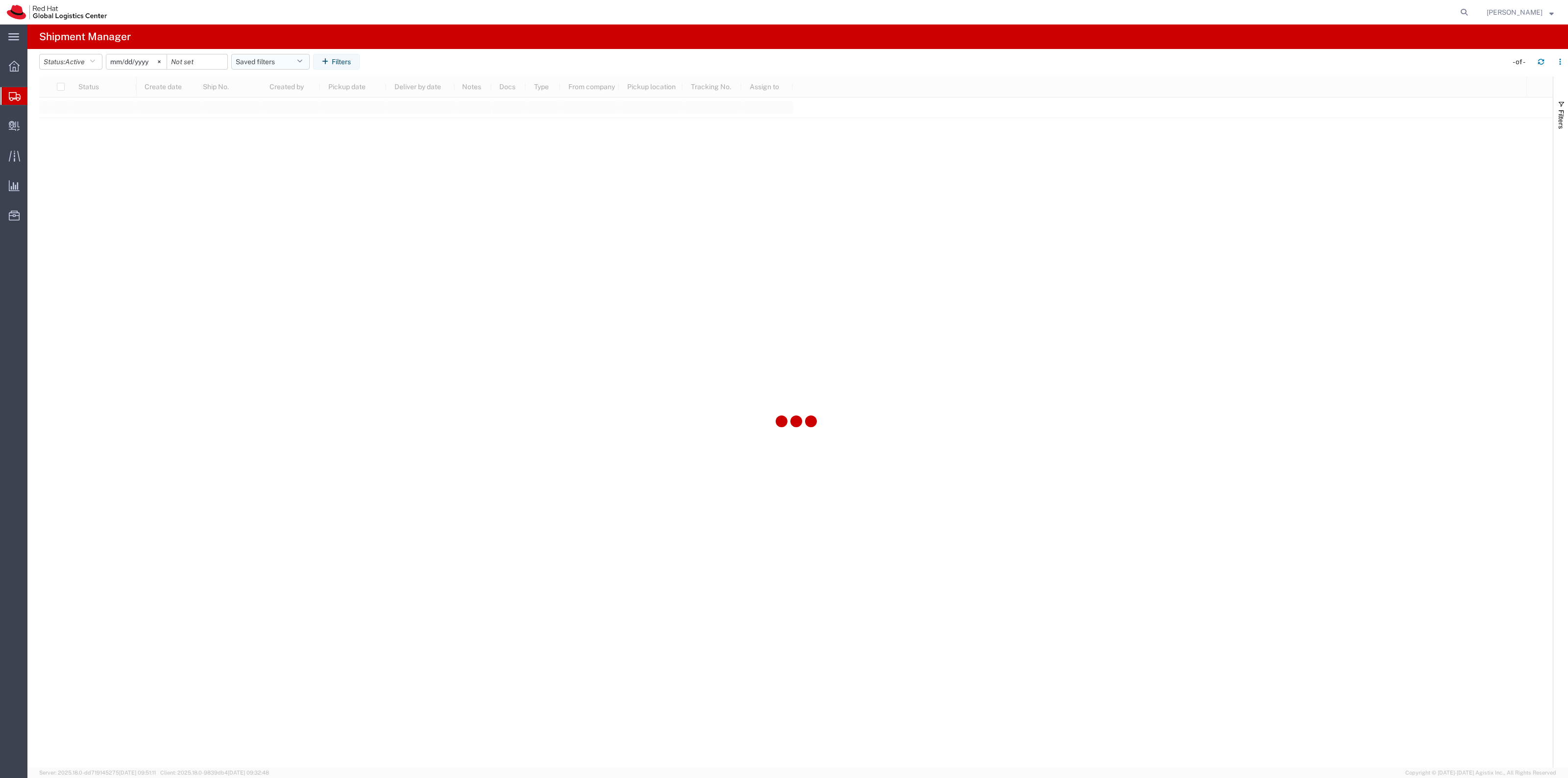
click at [285, 55] on button "Saved filters" at bounding box center [270, 61] width 78 height 15
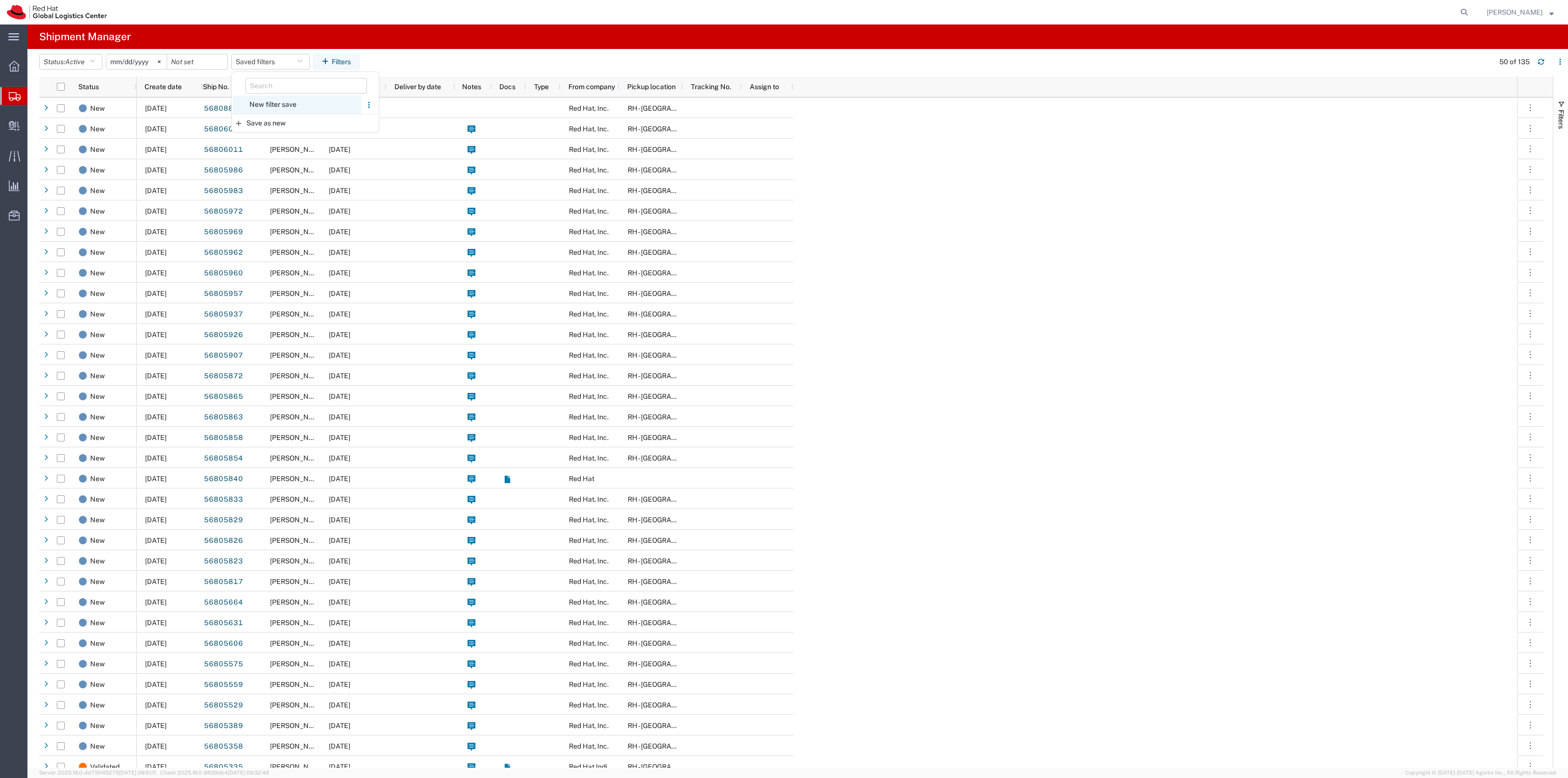
click at [290, 104] on span "New filter save" at bounding box center [297, 104] width 128 height 18
type input "[DATE]"
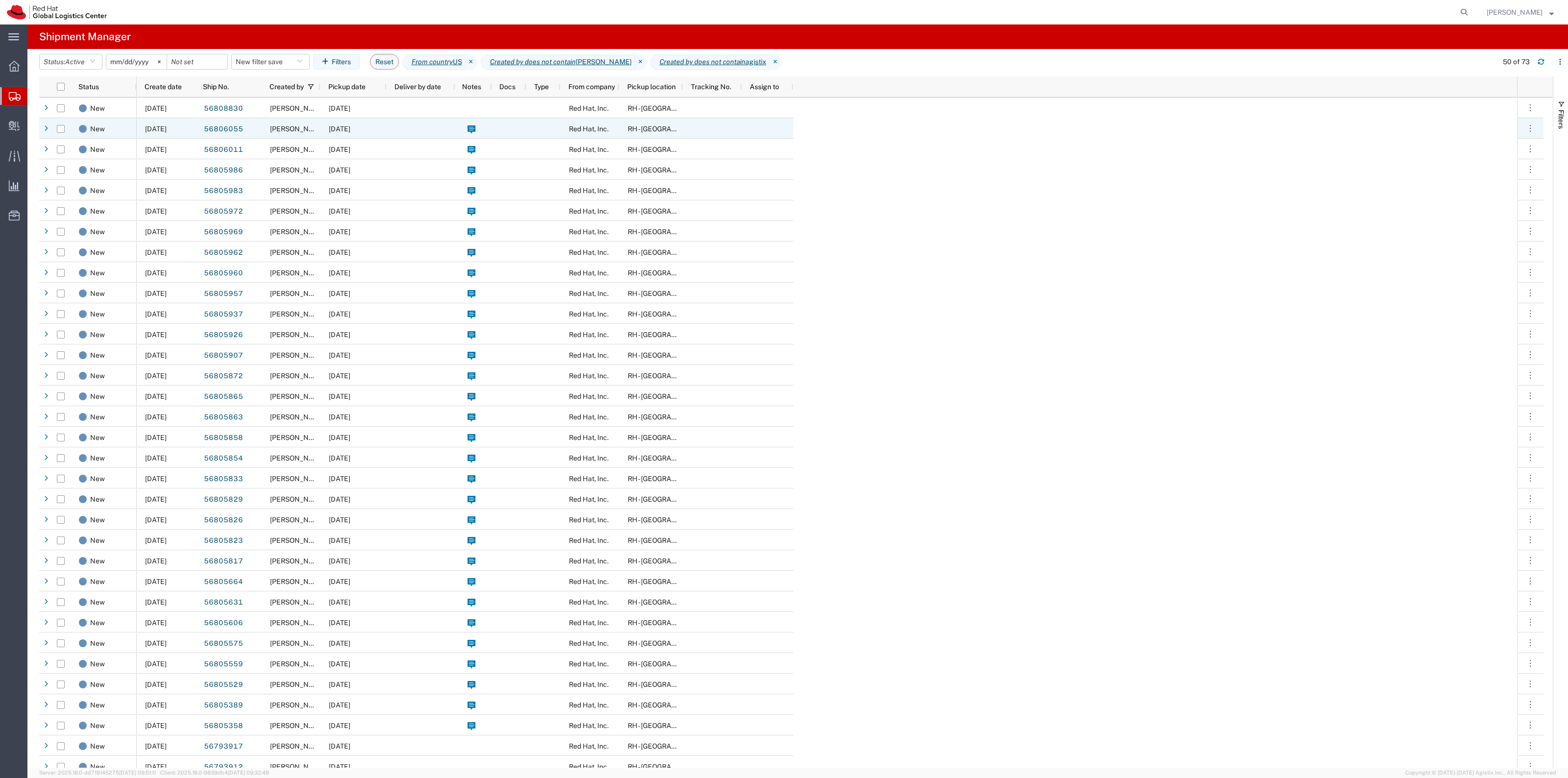
click at [298, 118] on div "[PERSON_NAME]" at bounding box center [291, 128] width 59 height 21
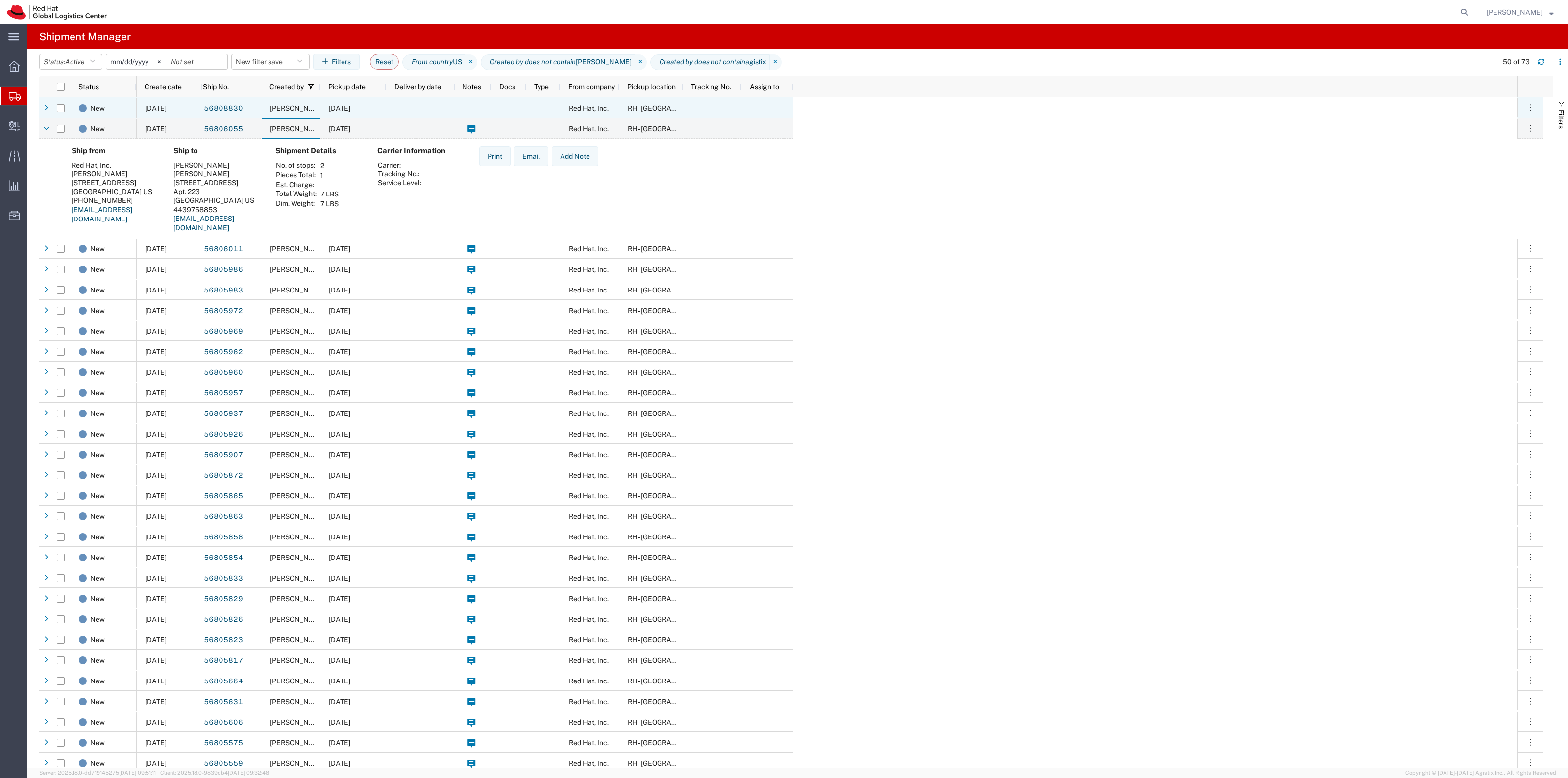
click at [298, 116] on div "[PERSON_NAME]" at bounding box center [291, 108] width 59 height 21
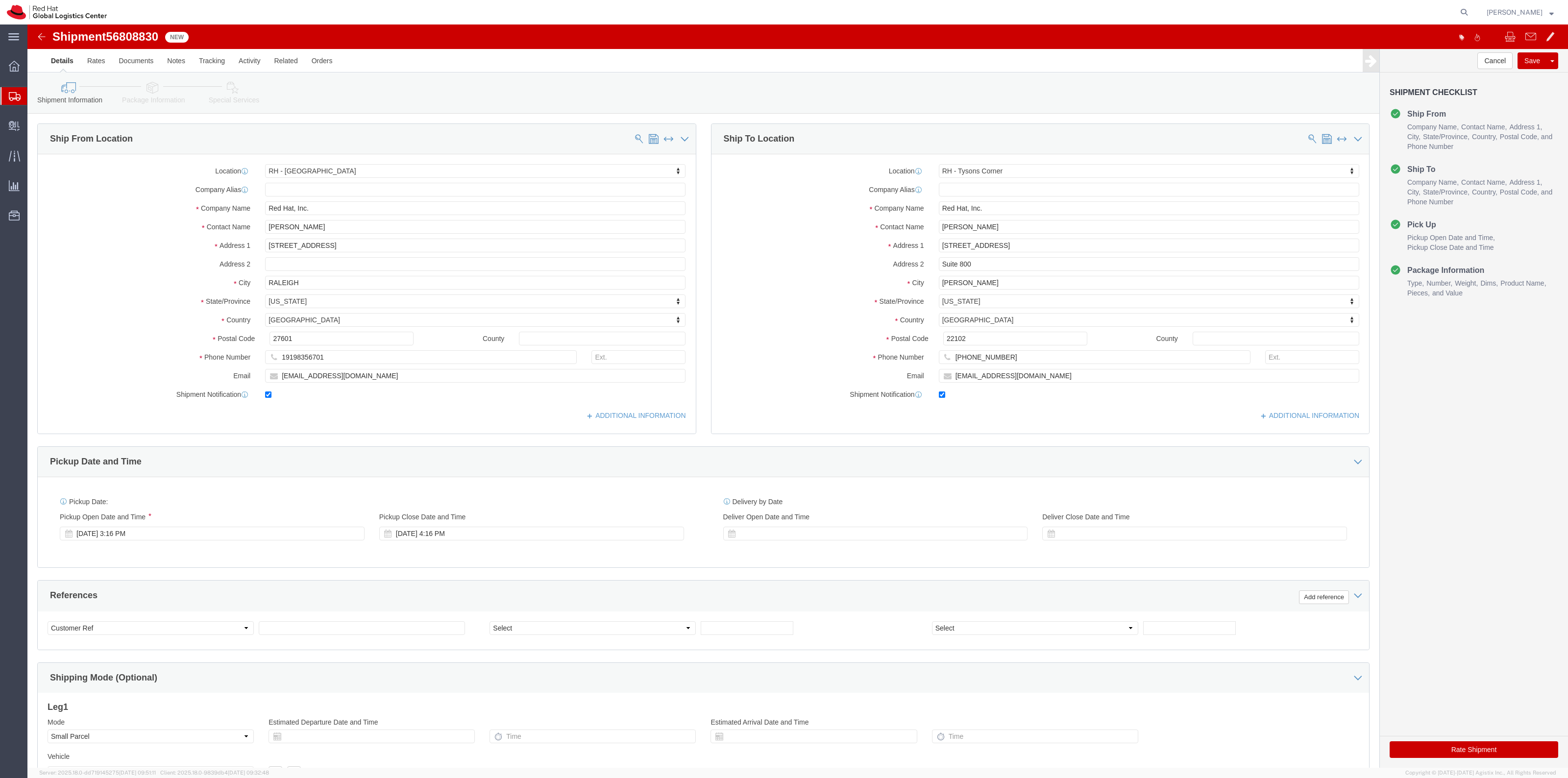
select select "38014"
select select "38038"
drag, startPoint x: 1449, startPoint y: 751, endPoint x: 1422, endPoint y: 726, distance: 36.8
click button "Rate Shipment"
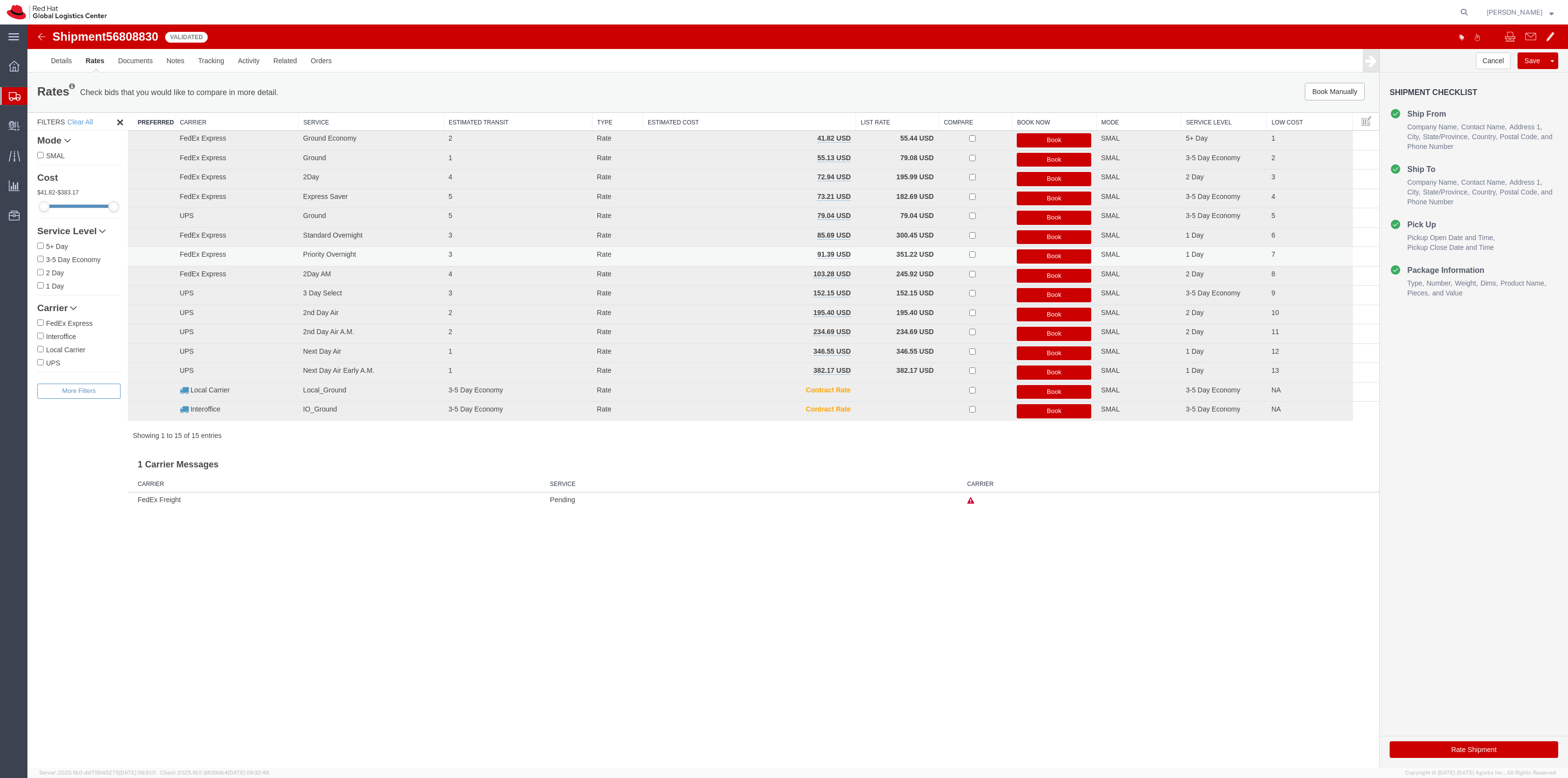
click at [1046, 256] on button "Book" at bounding box center [1054, 257] width 75 height 15
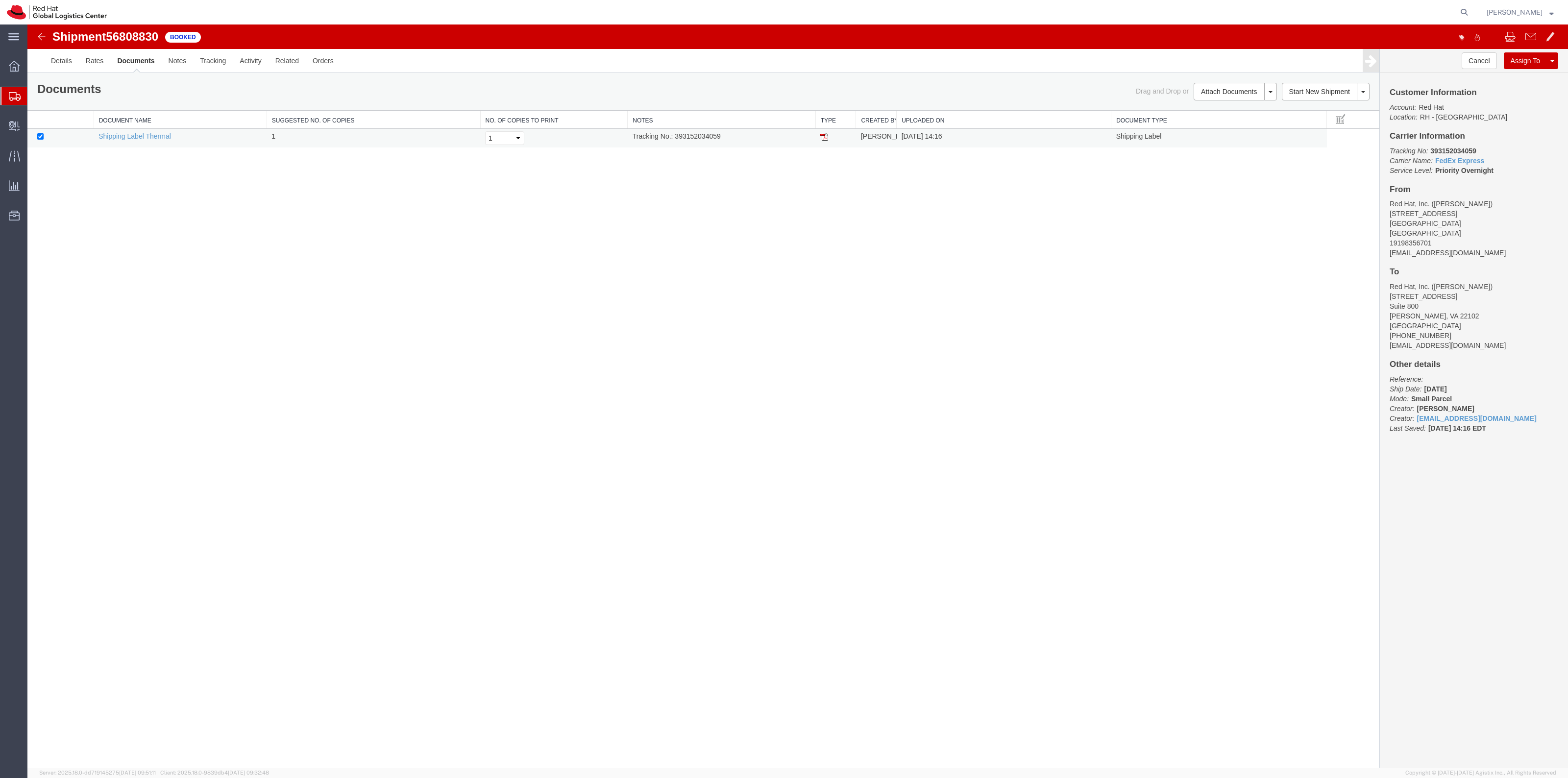
click at [827, 138] on img at bounding box center [824, 137] width 8 height 8
click at [1483, 66] on button "Cancel" at bounding box center [1480, 61] width 35 height 17
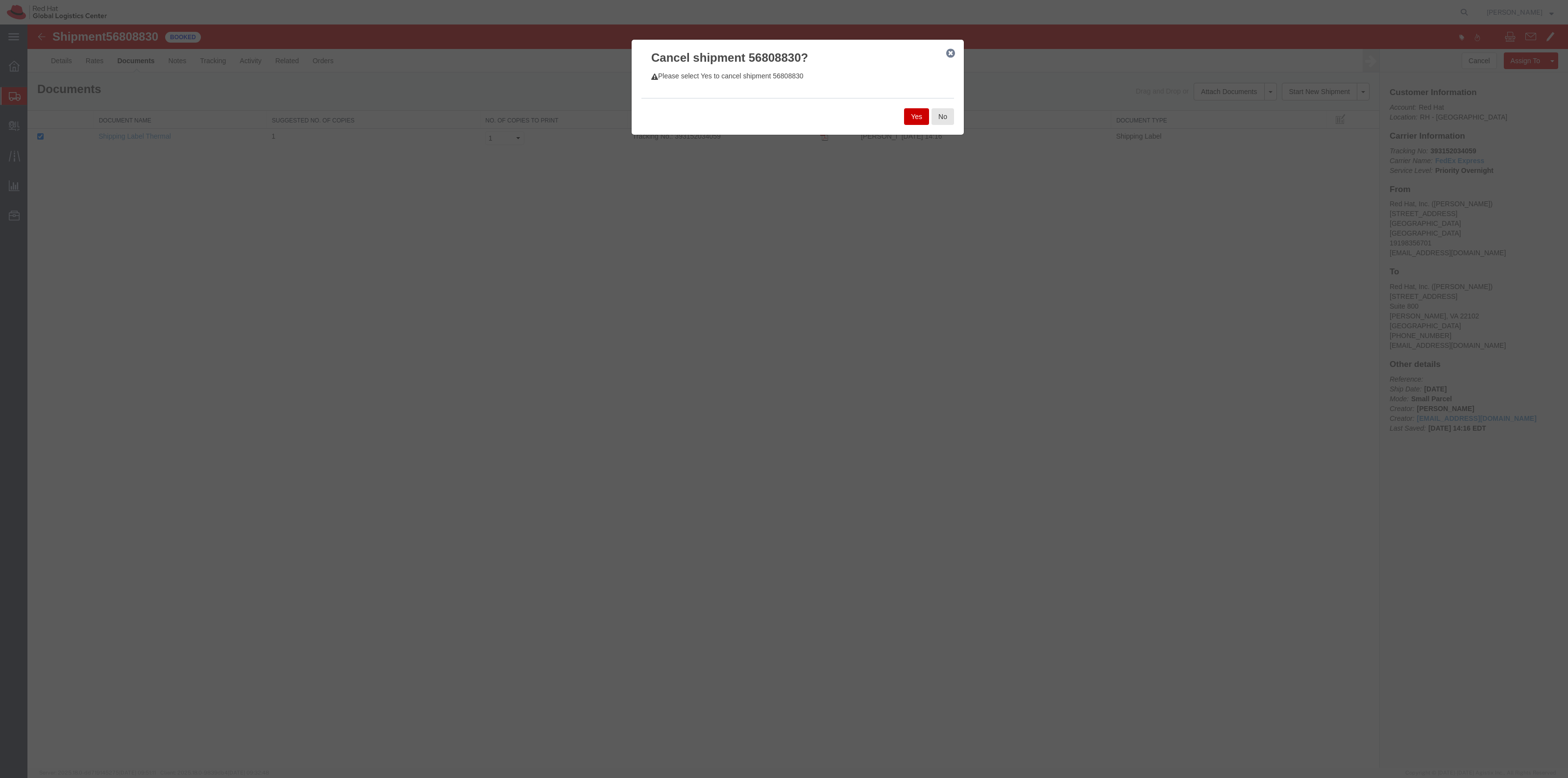
click at [905, 111] on button "Yes" at bounding box center [917, 117] width 25 height 17
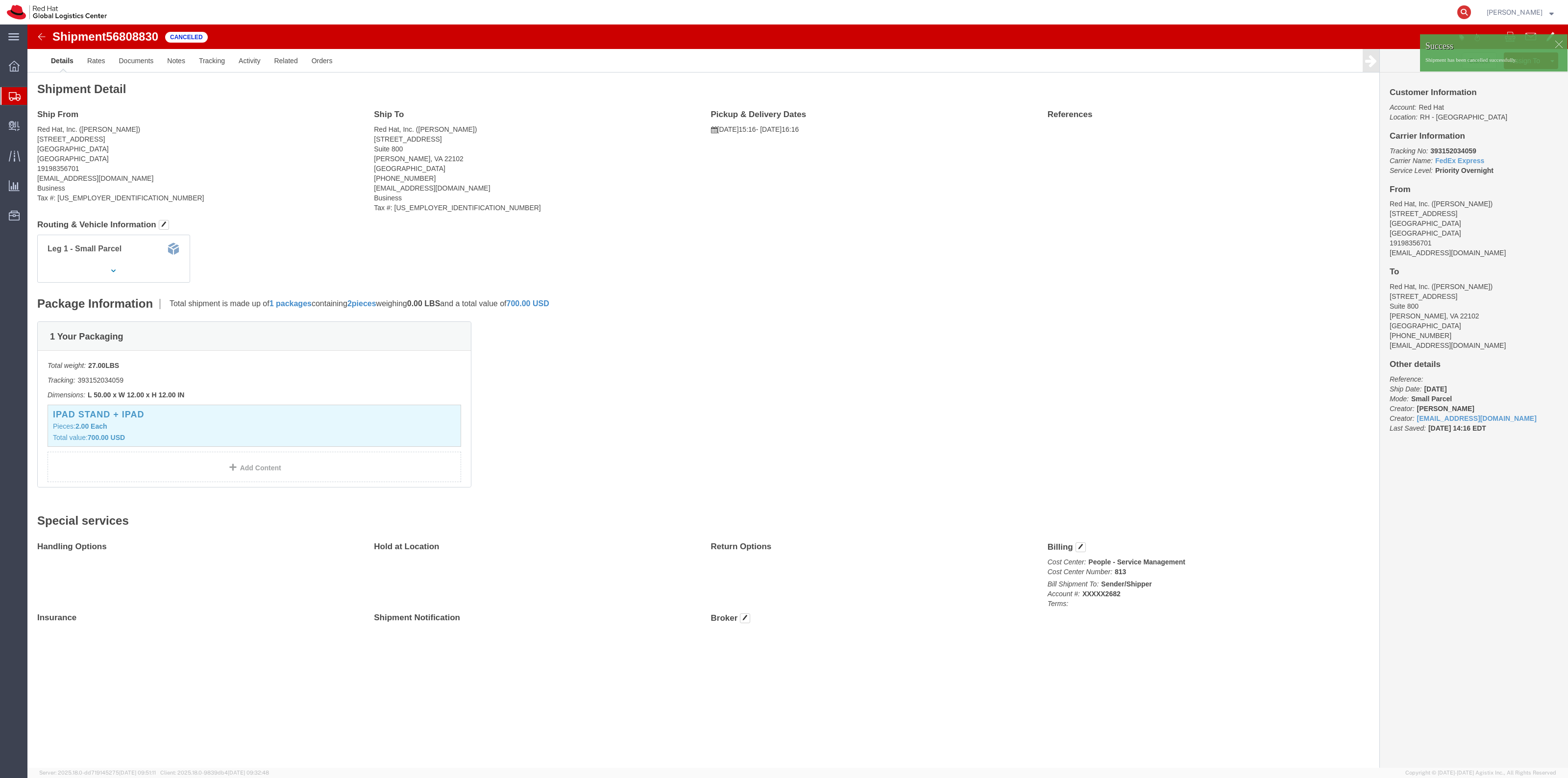
click at [1471, 14] on icon at bounding box center [1464, 12] width 14 height 14
paste input "56808529"
type input "56808529"
click p "Tracking No: 393151695922 Carrier Name: FedEx Express FedEx Express Service Lev…"
